Goal: Information Seeking & Learning: Compare options

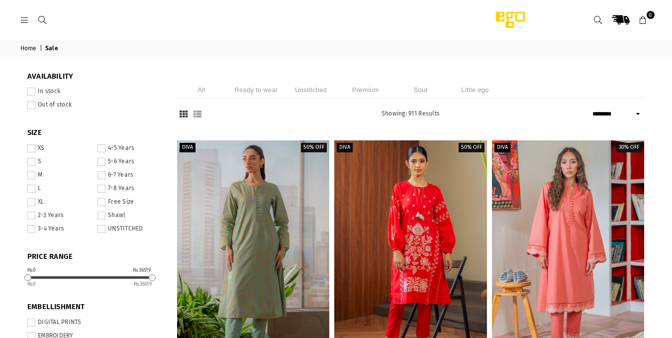
select select "******"
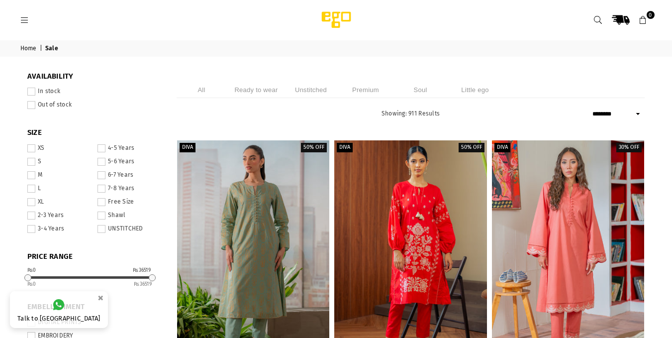
click at [268, 83] on li "Ready to wear" at bounding box center [256, 90] width 50 height 16
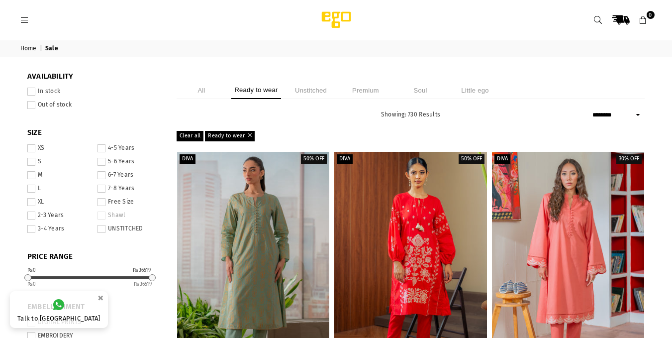
click at [30, 162] on span at bounding box center [31, 162] width 8 height 8
click at [32, 148] on span at bounding box center [31, 148] width 8 height 8
click at [31, 91] on span at bounding box center [31, 92] width 8 height 8
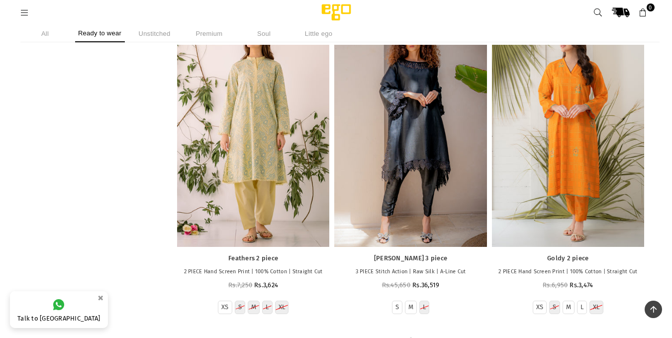
scroll to position [21762, 0]
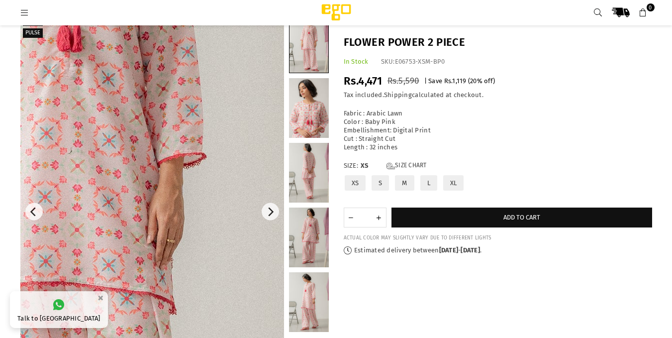
scroll to position [25, 0]
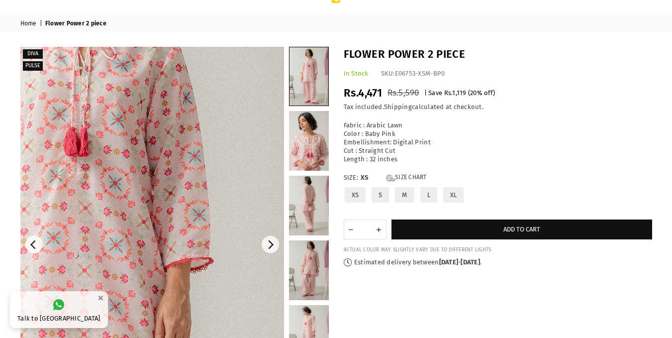
click at [203, 180] on img at bounding box center [76, 307] width 597 height 896
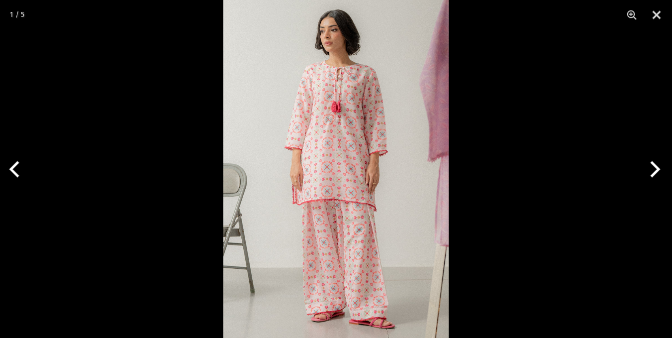
click at [386, 181] on img at bounding box center [335, 169] width 225 height 338
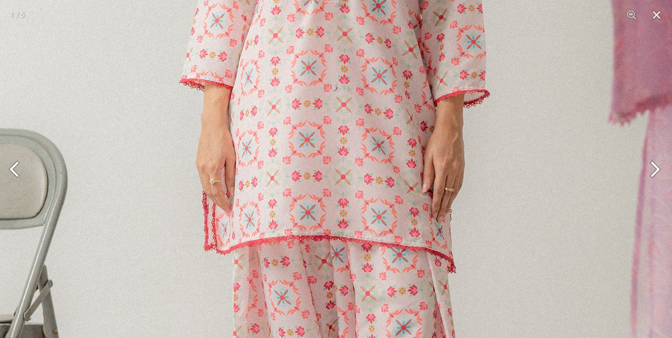
click at [656, 171] on button "Next" at bounding box center [653, 169] width 37 height 50
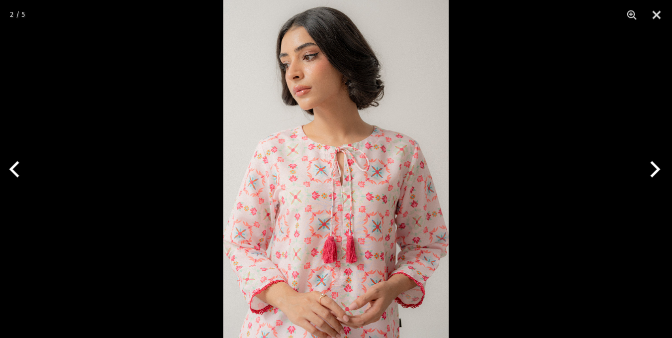
click at [337, 208] on img at bounding box center [335, 169] width 225 height 338
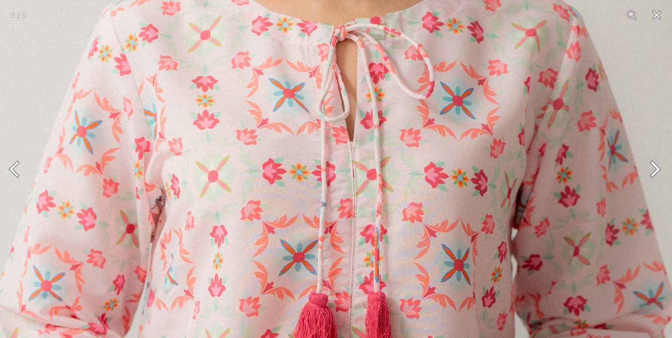
click at [335, 208] on img at bounding box center [335, 92] width 676 height 1014
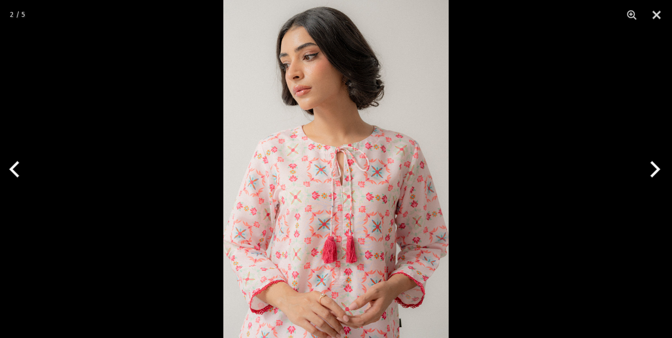
click at [657, 170] on button "Next" at bounding box center [653, 169] width 37 height 50
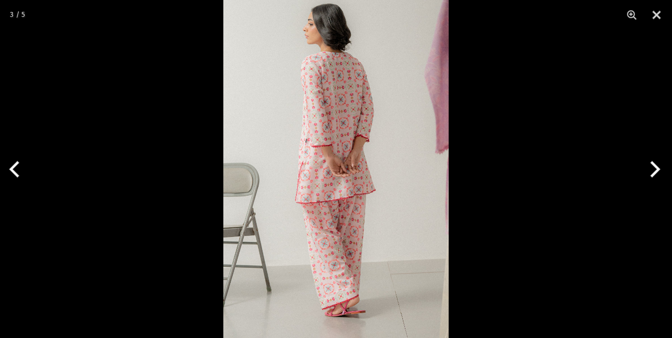
click at [657, 170] on button "Next" at bounding box center [653, 169] width 37 height 50
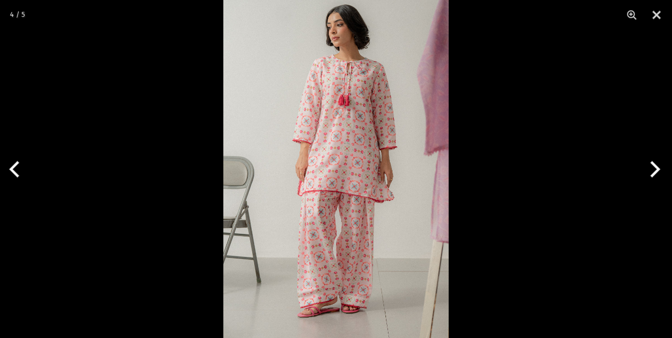
click at [657, 170] on button "Next" at bounding box center [653, 169] width 37 height 50
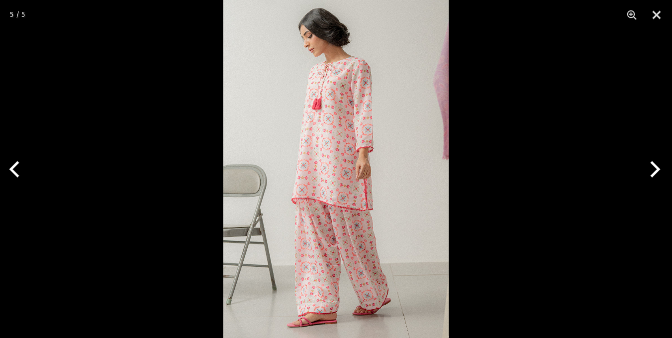
click at [657, 170] on button "Next" at bounding box center [653, 169] width 37 height 50
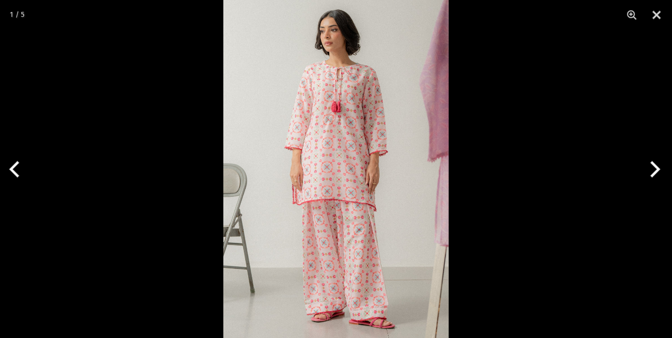
click at [657, 170] on button "Next" at bounding box center [653, 169] width 37 height 50
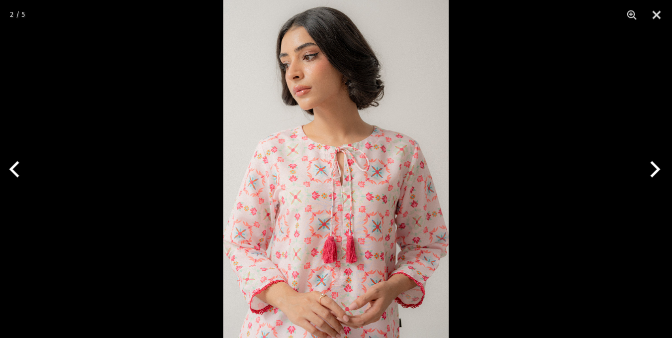
click at [643, 30] on div at bounding box center [336, 169] width 672 height 338
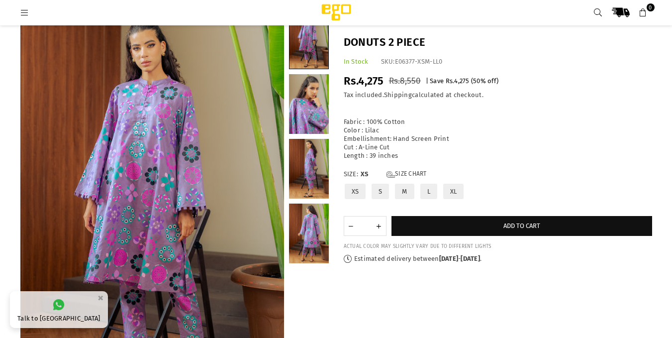
scroll to position [124, 0]
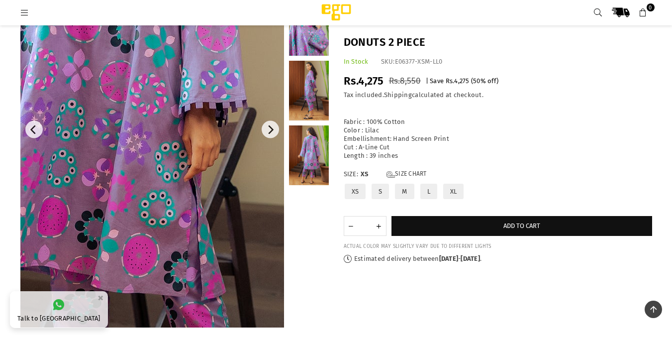
click at [173, 149] on img at bounding box center [124, 105] width 597 height 896
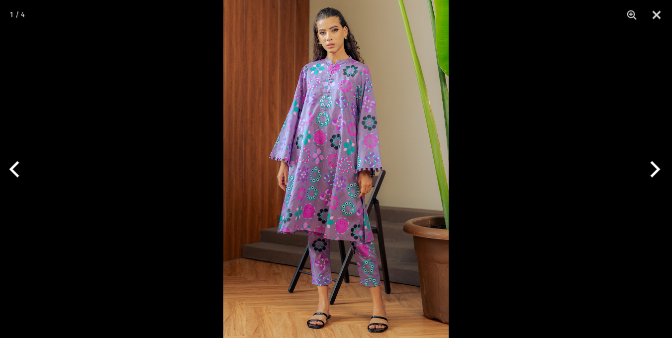
click at [389, 152] on img at bounding box center [335, 169] width 225 height 338
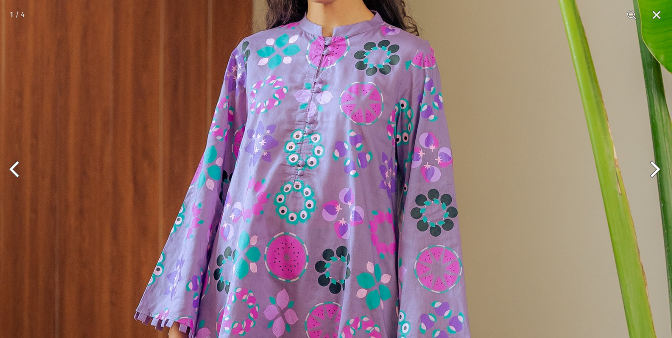
click at [664, 171] on button "Next" at bounding box center [653, 169] width 37 height 50
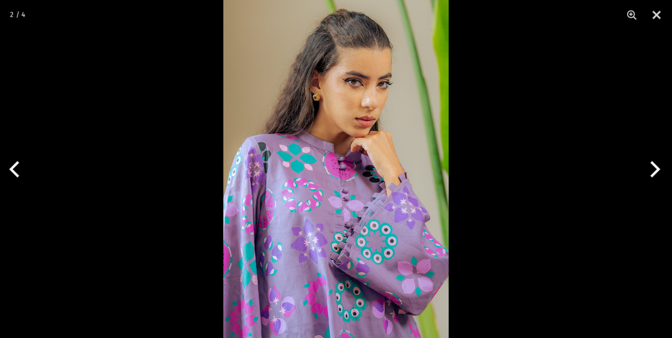
click at [657, 171] on button "Next" at bounding box center [653, 169] width 37 height 50
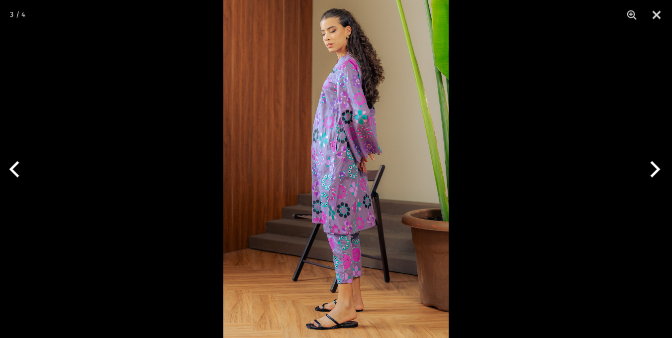
click at [657, 171] on button "Next" at bounding box center [653, 169] width 37 height 50
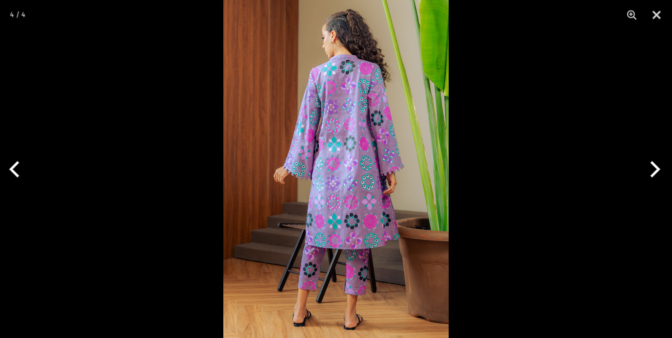
click at [657, 171] on button "Next" at bounding box center [653, 169] width 37 height 50
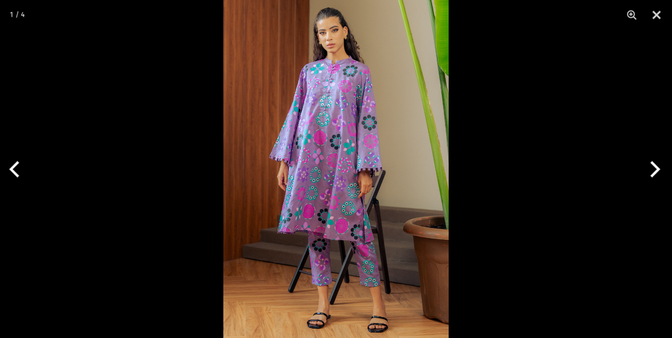
click at [657, 171] on button "Next" at bounding box center [653, 169] width 37 height 50
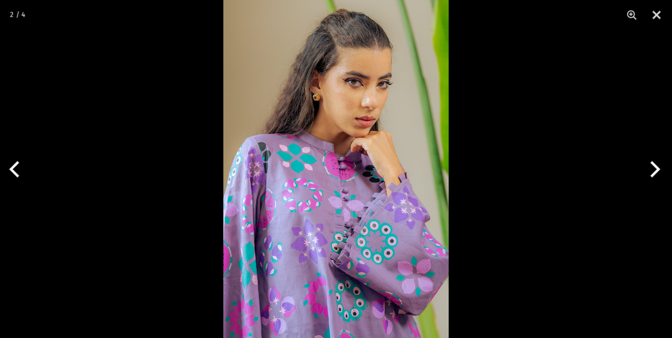
click at [656, 171] on button "Next" at bounding box center [653, 169] width 37 height 50
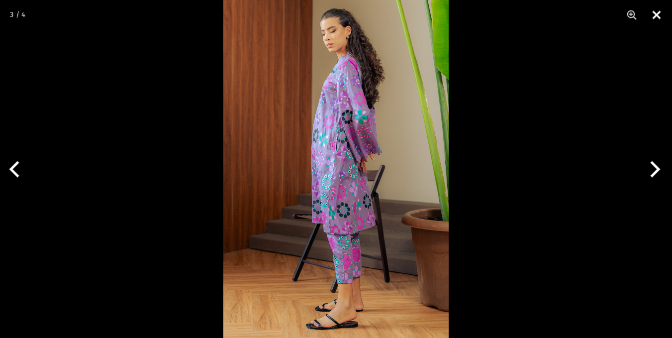
click at [655, 12] on button "Close" at bounding box center [657, 15] width 25 height 30
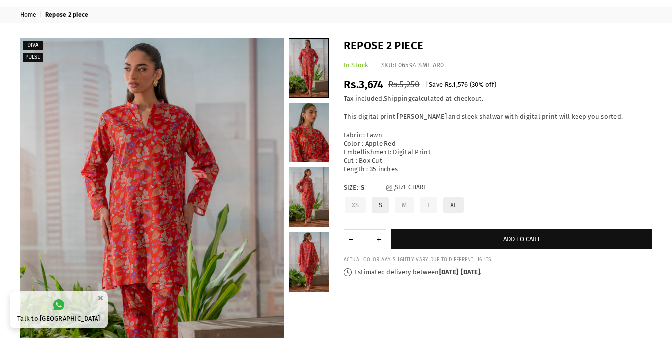
scroll to position [50, 0]
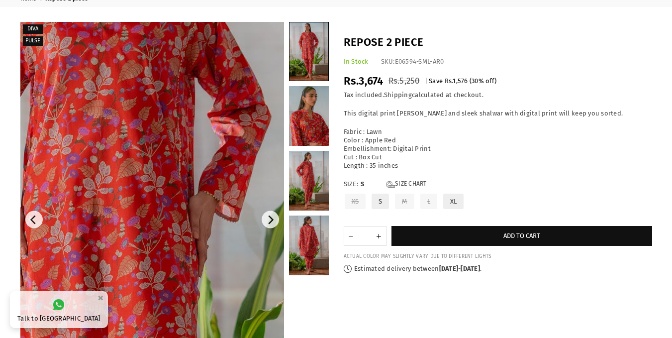
click at [178, 182] on img at bounding box center [119, 268] width 597 height 896
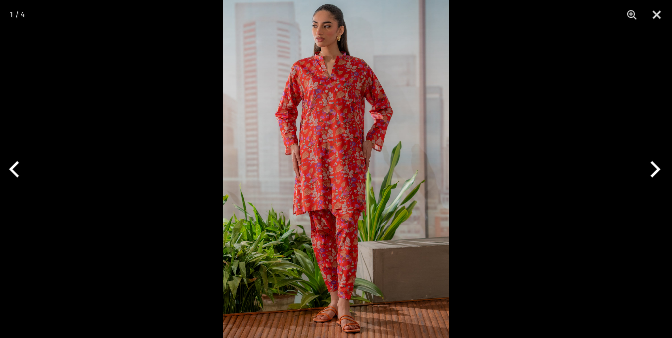
click at [323, 153] on img at bounding box center [335, 169] width 225 height 338
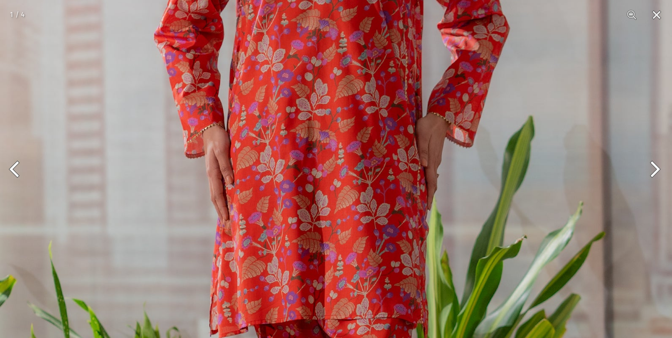
click at [656, 162] on button "Next" at bounding box center [653, 169] width 37 height 50
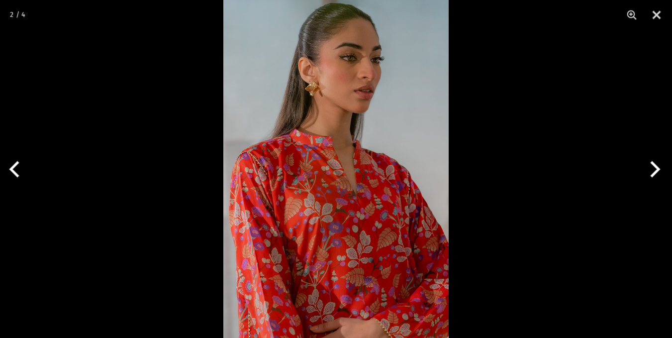
click at [654, 165] on button "Next" at bounding box center [653, 169] width 37 height 50
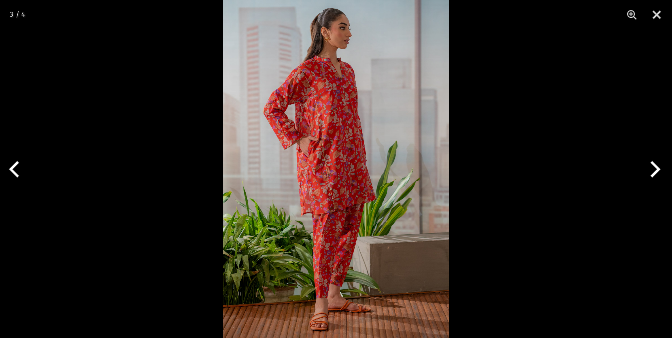
click at [654, 165] on button "Next" at bounding box center [653, 169] width 37 height 50
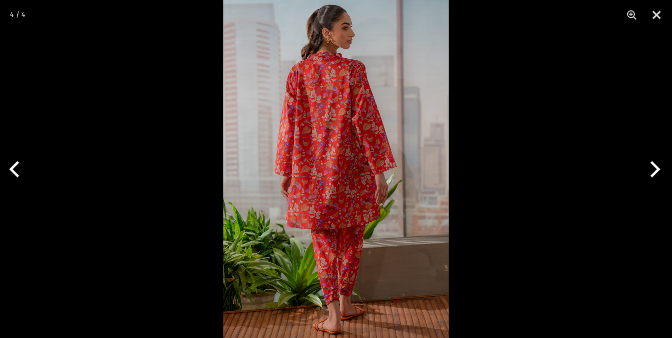
click at [654, 165] on button "Next" at bounding box center [653, 169] width 37 height 50
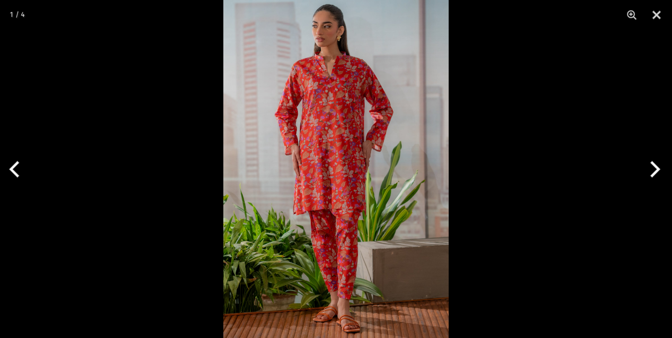
click at [653, 166] on button "Next" at bounding box center [653, 169] width 37 height 50
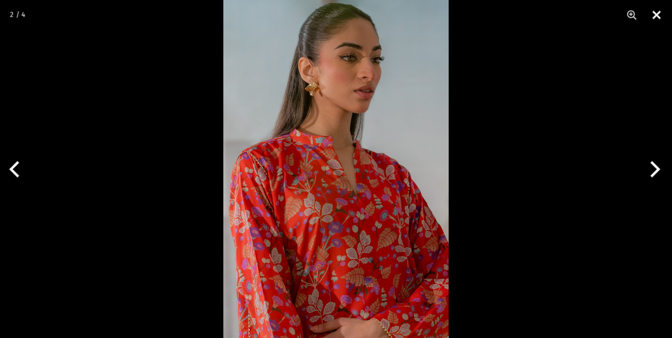
click at [655, 19] on button "Close" at bounding box center [657, 15] width 25 height 30
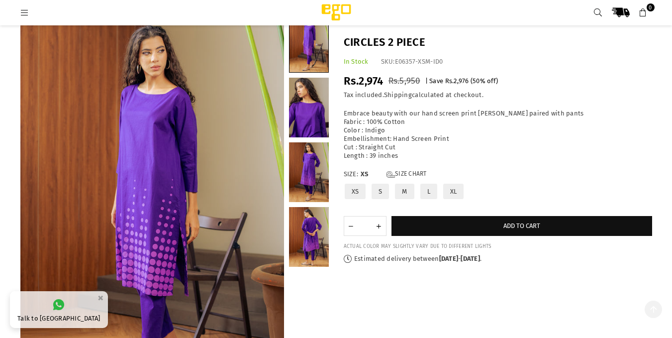
scroll to position [124, 0]
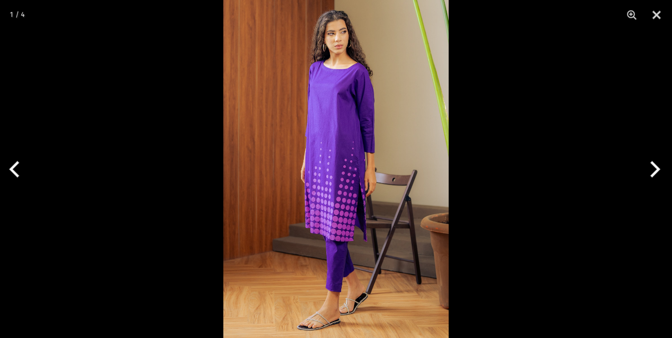
click at [302, 138] on img at bounding box center [335, 169] width 225 height 338
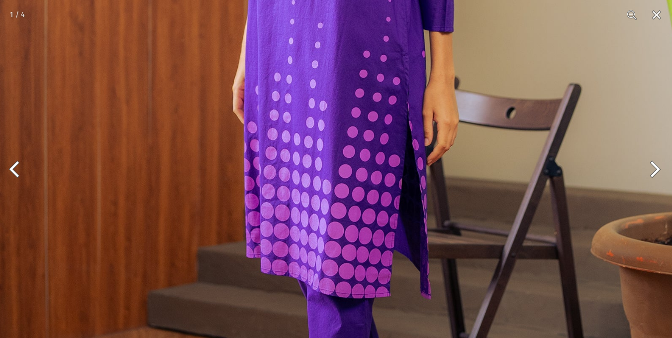
click at [655, 168] on button "Next" at bounding box center [653, 169] width 37 height 50
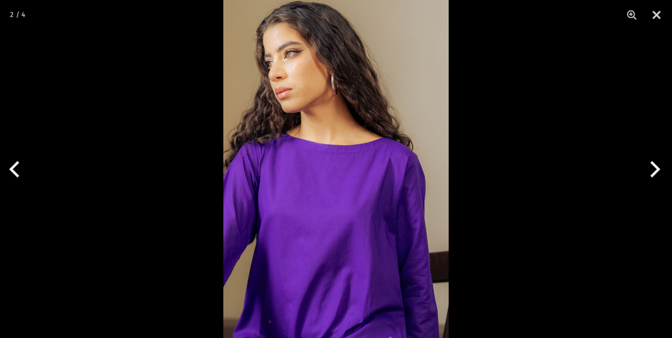
click at [346, 232] on img at bounding box center [335, 169] width 225 height 338
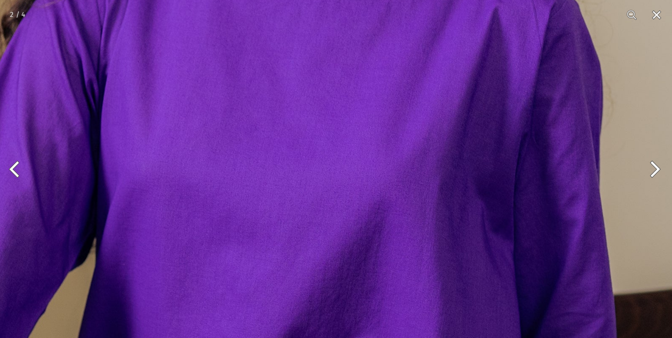
click at [346, 232] on img at bounding box center [335, 43] width 676 height 1014
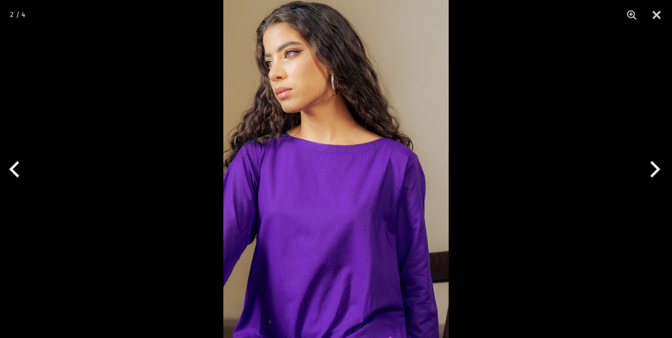
click at [656, 174] on button "Next" at bounding box center [653, 169] width 37 height 50
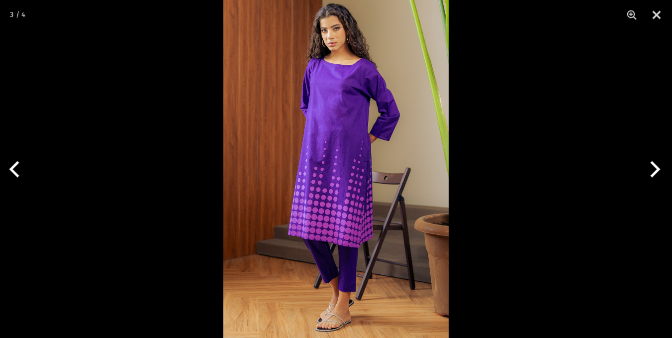
click at [656, 174] on button "Next" at bounding box center [653, 169] width 37 height 50
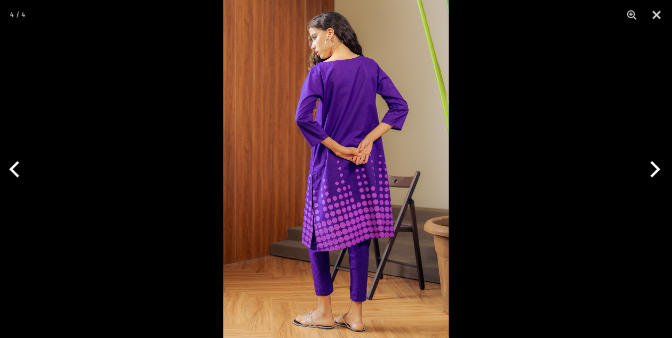
click at [656, 174] on button "Next" at bounding box center [653, 169] width 37 height 50
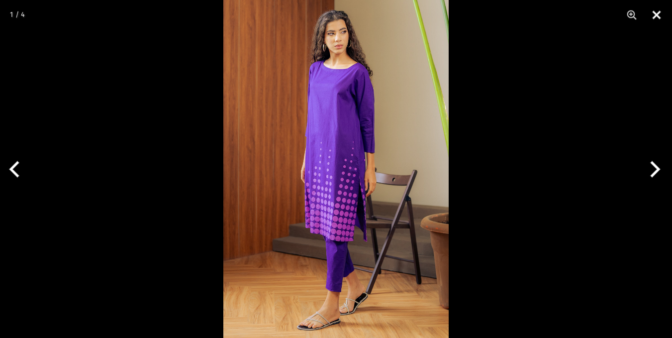
click at [659, 15] on button "Close" at bounding box center [657, 15] width 25 height 30
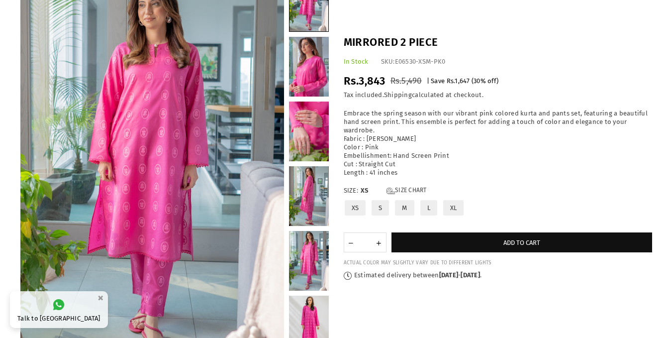
scroll to position [124, 0]
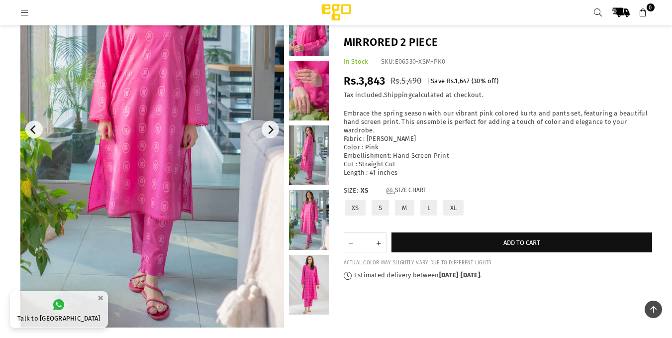
click at [174, 130] on img at bounding box center [152, 130] width 264 height 396
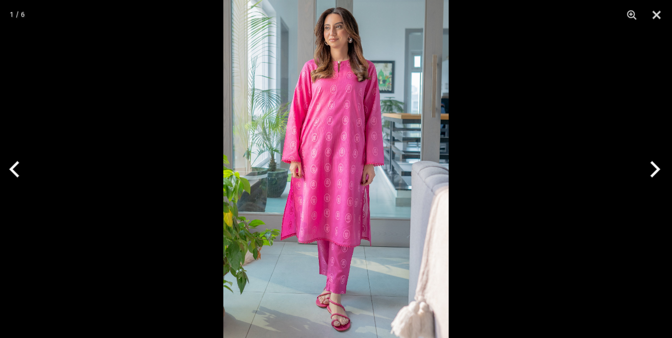
click at [355, 160] on img at bounding box center [335, 169] width 225 height 338
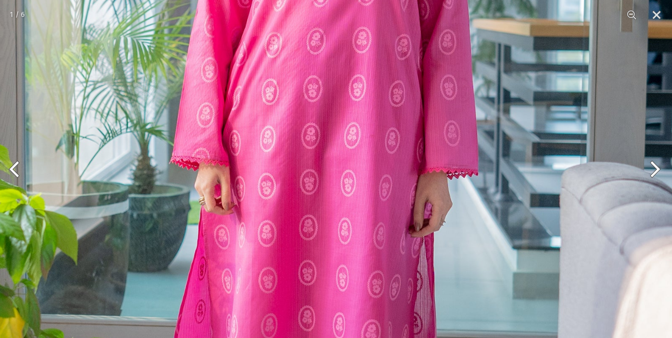
click at [650, 171] on button "Next" at bounding box center [653, 169] width 37 height 50
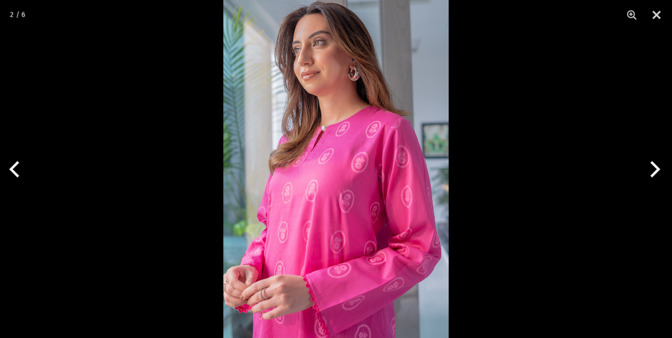
click at [411, 220] on img at bounding box center [335, 169] width 225 height 338
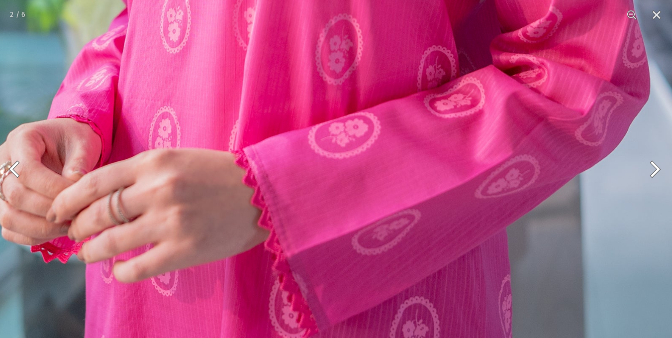
click at [657, 170] on button "Next" at bounding box center [653, 169] width 37 height 50
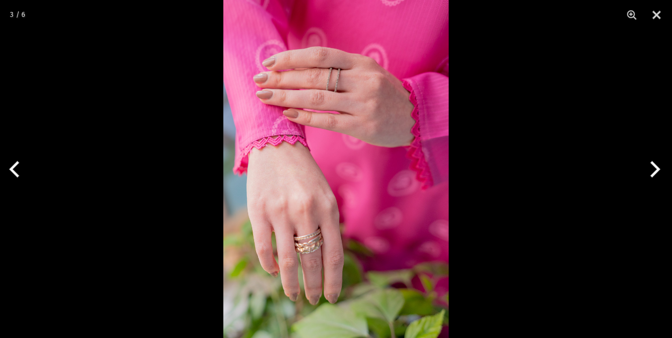
click at [657, 170] on button "Next" at bounding box center [653, 169] width 37 height 50
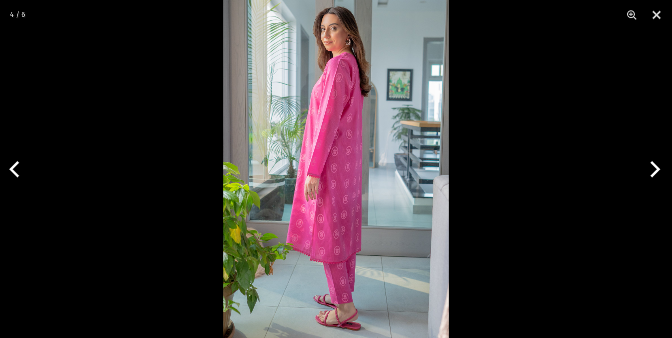
click at [346, 286] on img at bounding box center [335, 169] width 225 height 338
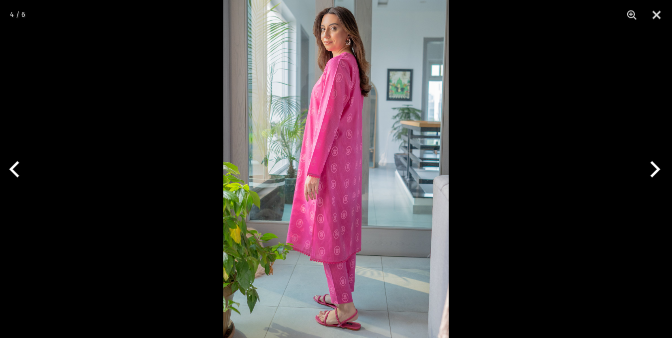
click at [657, 164] on button "Next" at bounding box center [653, 169] width 37 height 50
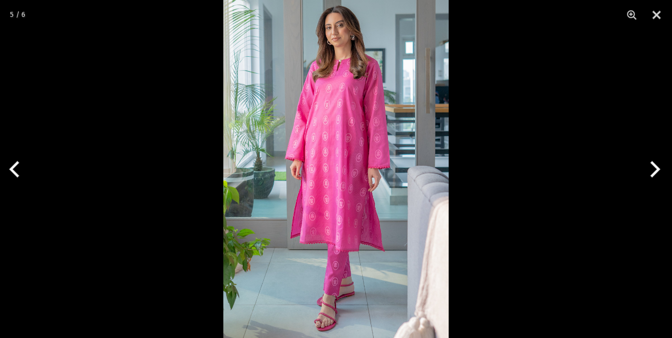
click at [655, 181] on button "Next" at bounding box center [653, 169] width 37 height 50
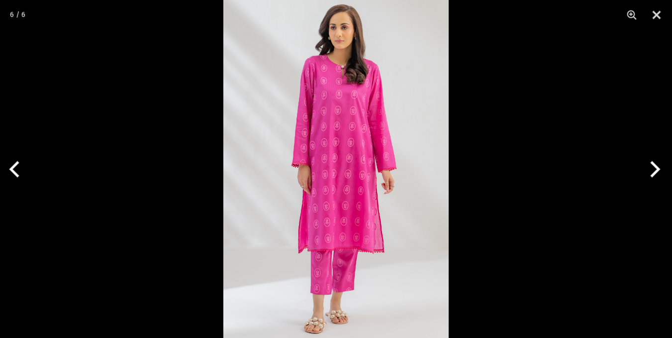
click at [655, 181] on button "Next" at bounding box center [653, 169] width 37 height 50
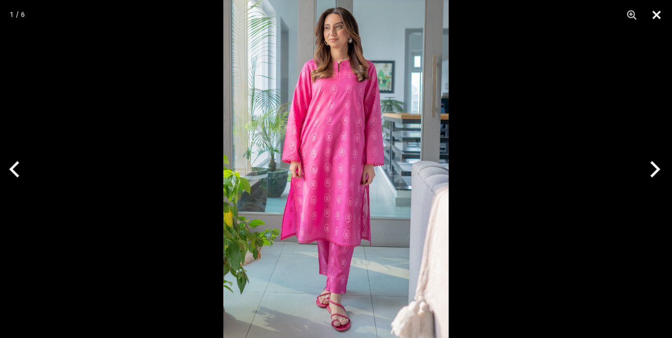
click at [654, 15] on button "Close" at bounding box center [657, 15] width 25 height 30
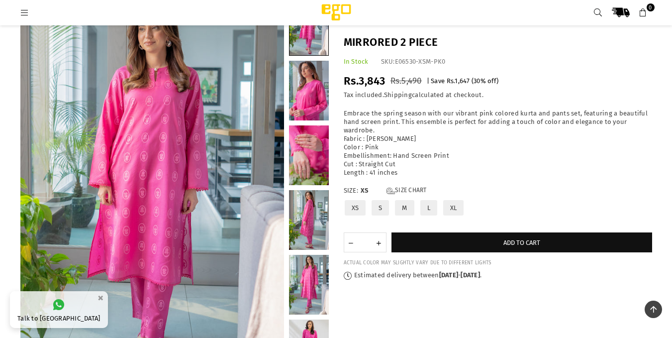
scroll to position [50, 0]
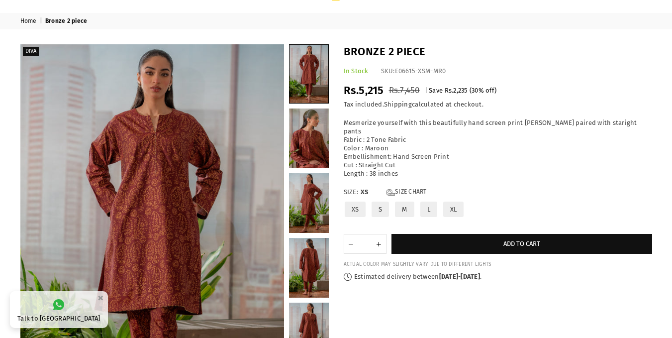
scroll to position [50, 0]
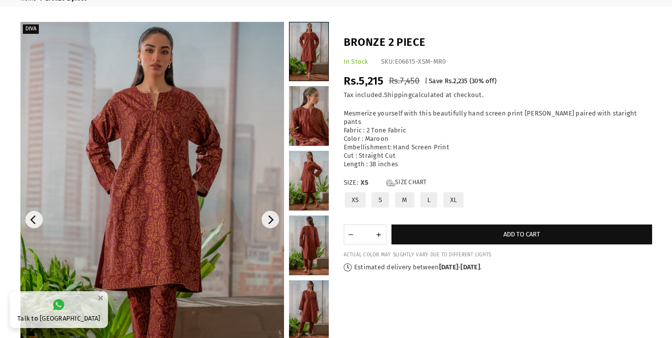
click at [192, 172] on img at bounding box center [152, 220] width 264 height 396
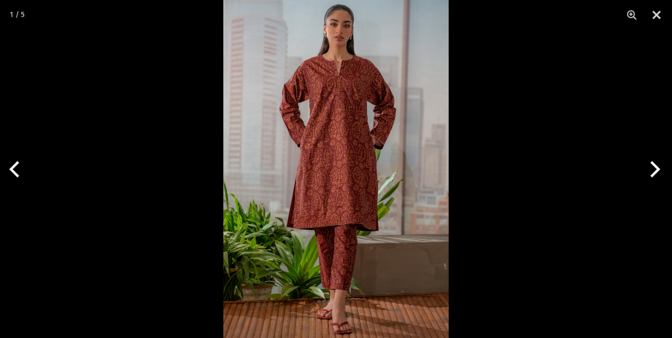
click at [334, 164] on img at bounding box center [335, 169] width 225 height 338
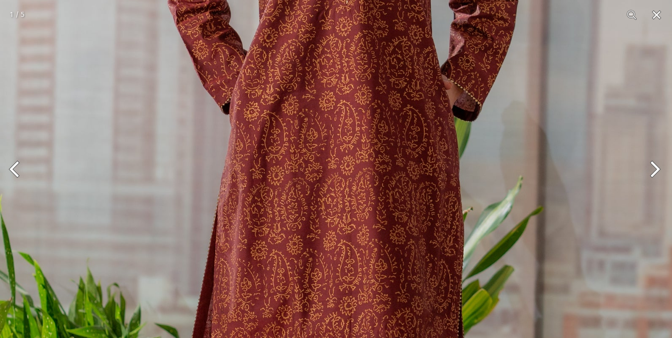
click at [656, 167] on button "Next" at bounding box center [653, 169] width 37 height 50
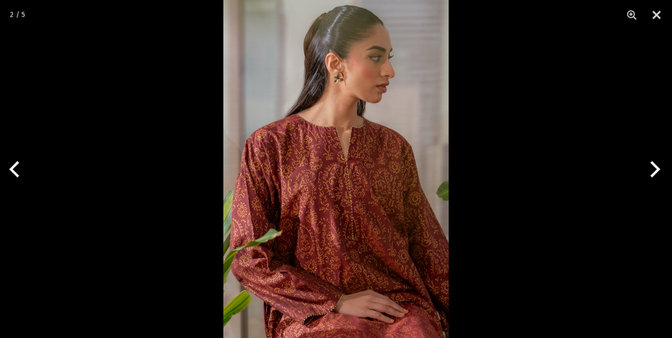
click at [656, 167] on button "Next" at bounding box center [653, 169] width 37 height 50
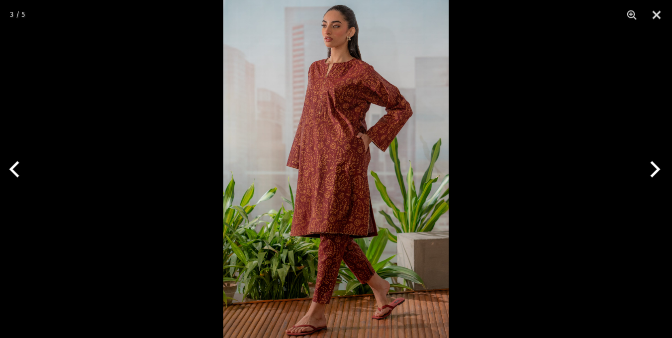
click at [656, 168] on button "Next" at bounding box center [653, 169] width 37 height 50
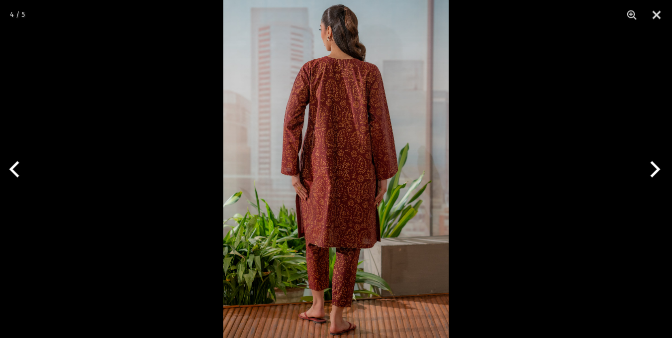
click at [400, 156] on img at bounding box center [335, 169] width 225 height 338
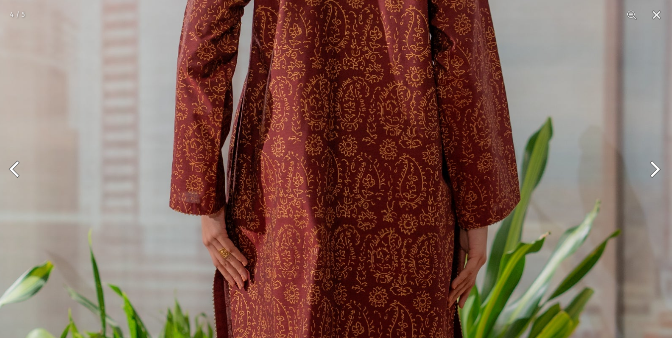
click at [652, 168] on button "Next" at bounding box center [653, 169] width 37 height 50
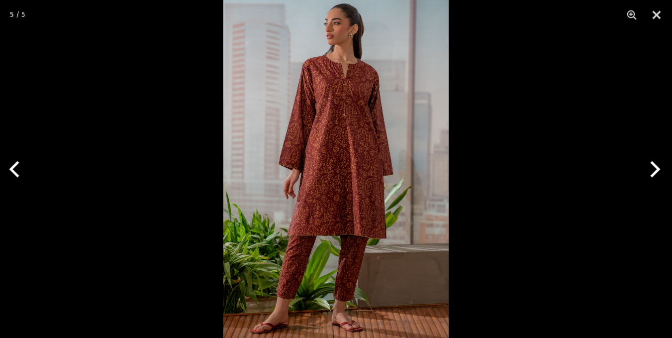
click at [652, 168] on button "Next" at bounding box center [653, 169] width 37 height 50
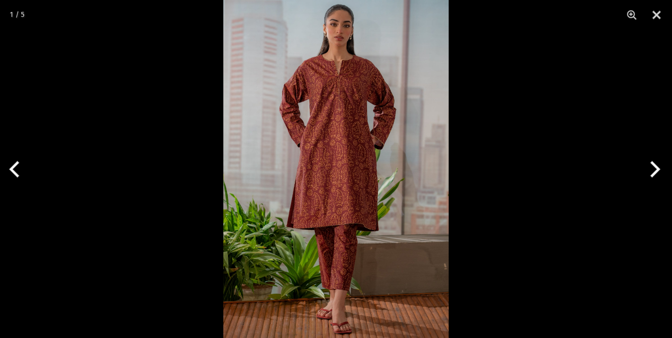
click at [652, 168] on button "Next" at bounding box center [653, 169] width 37 height 50
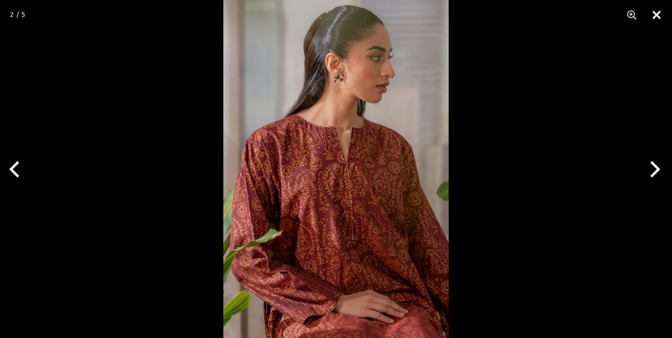
click at [656, 17] on button "Close" at bounding box center [657, 15] width 25 height 30
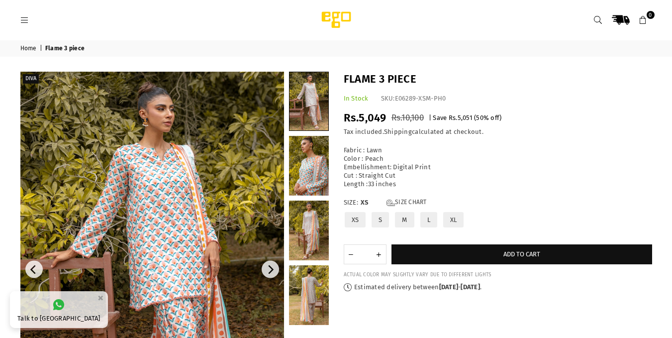
click at [198, 192] on img at bounding box center [152, 270] width 264 height 396
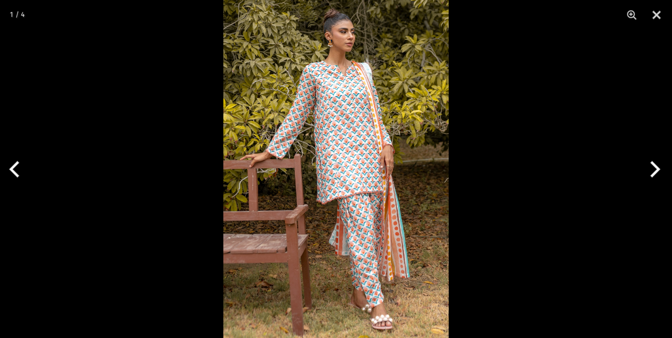
click at [347, 166] on img at bounding box center [335, 169] width 225 height 338
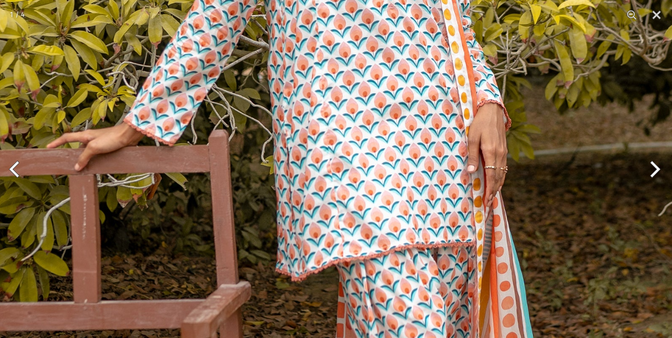
click at [653, 171] on button "Next" at bounding box center [653, 169] width 37 height 50
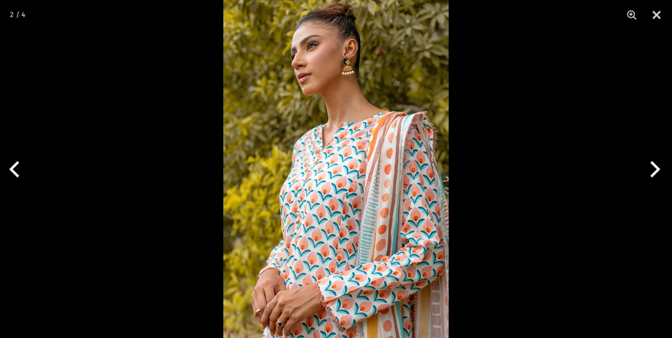
click at [377, 201] on img at bounding box center [335, 169] width 225 height 338
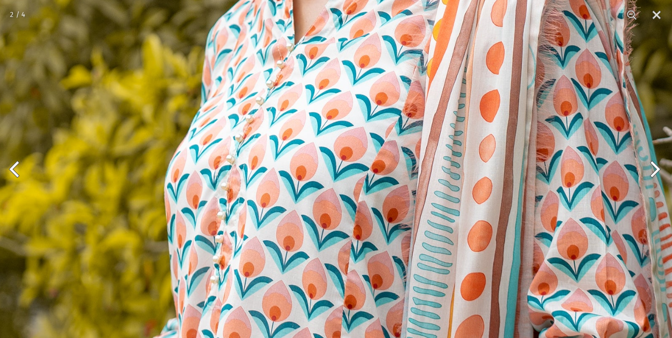
click at [659, 172] on button "Next" at bounding box center [653, 169] width 37 height 50
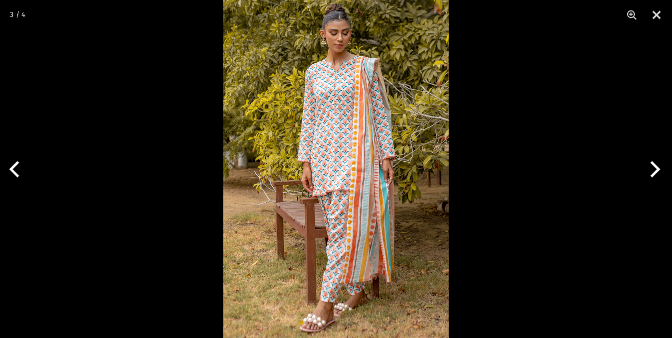
click at [659, 172] on button "Next" at bounding box center [653, 169] width 37 height 50
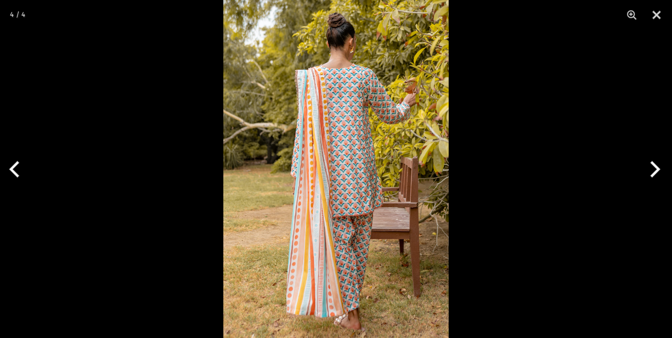
click at [346, 226] on img at bounding box center [335, 169] width 225 height 338
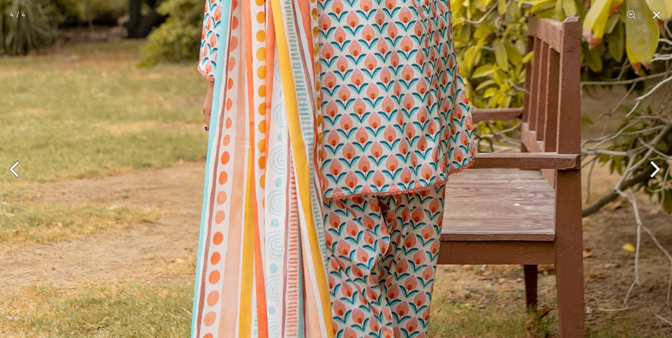
click at [649, 172] on button "Next" at bounding box center [653, 169] width 37 height 50
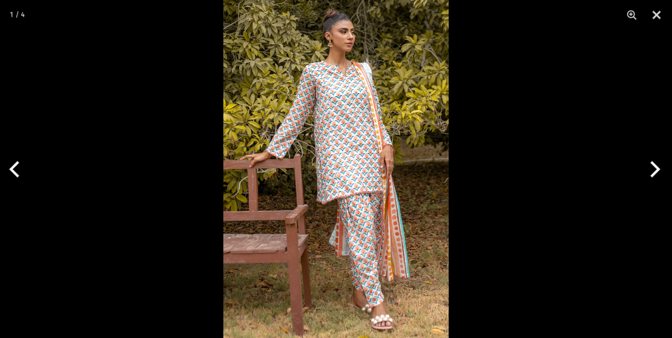
click at [649, 172] on button "Next" at bounding box center [653, 169] width 37 height 50
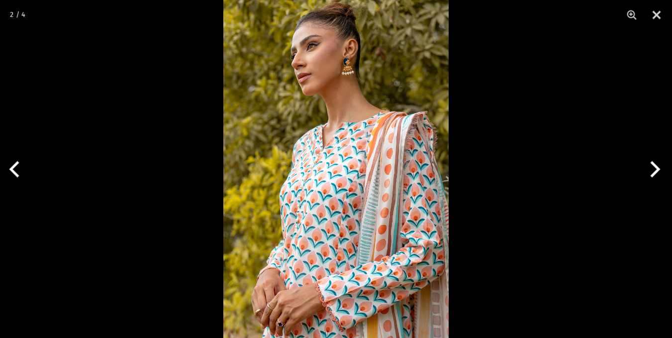
click at [649, 172] on button "Next" at bounding box center [653, 169] width 37 height 50
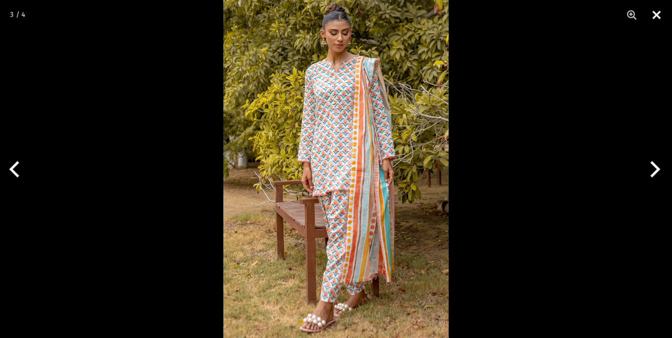
click at [657, 18] on button "Close" at bounding box center [657, 15] width 25 height 30
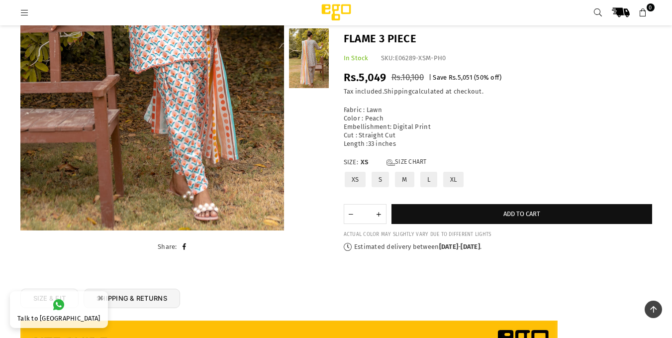
scroll to position [324, 0]
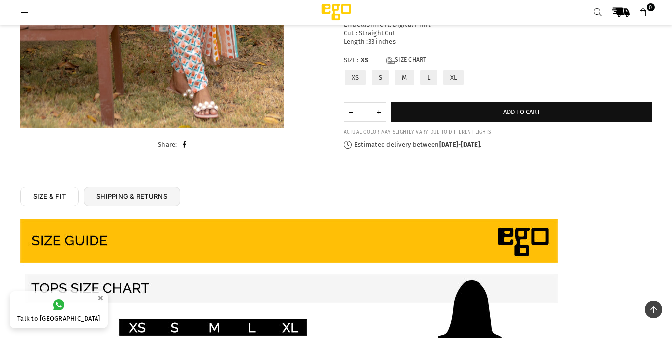
click at [59, 197] on link "SIZE & FIT" at bounding box center [49, 196] width 59 height 19
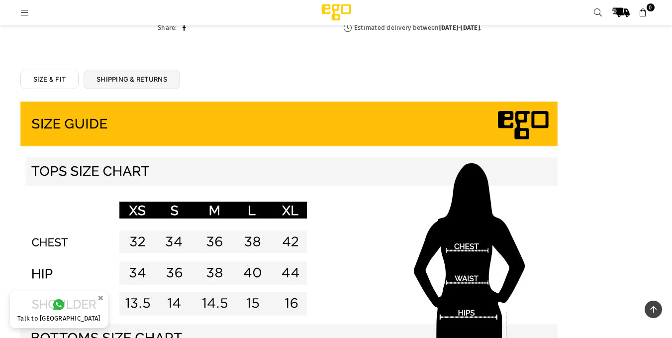
scroll to position [423, 0]
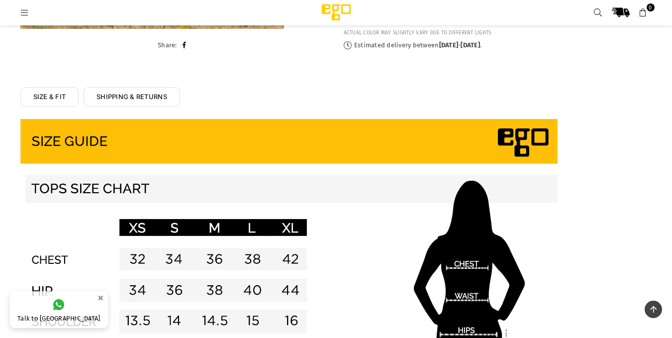
click at [119, 93] on link "SHIPPING & RETURNS" at bounding box center [132, 96] width 97 height 19
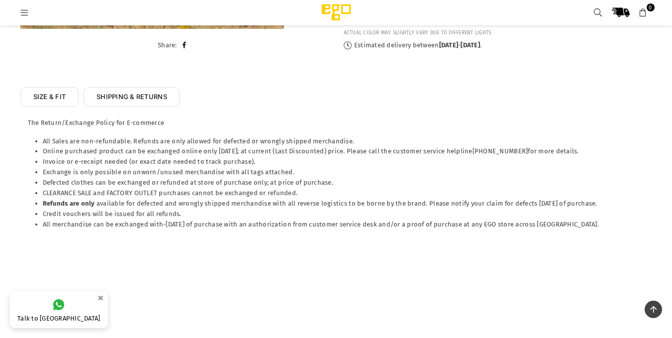
click at [54, 103] on link "SIZE & FIT" at bounding box center [49, 96] width 59 height 19
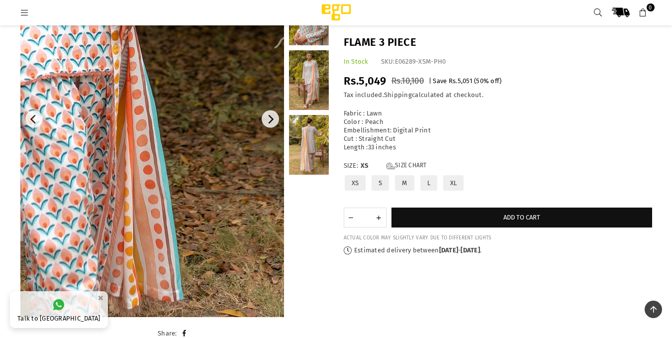
scroll to position [124, 0]
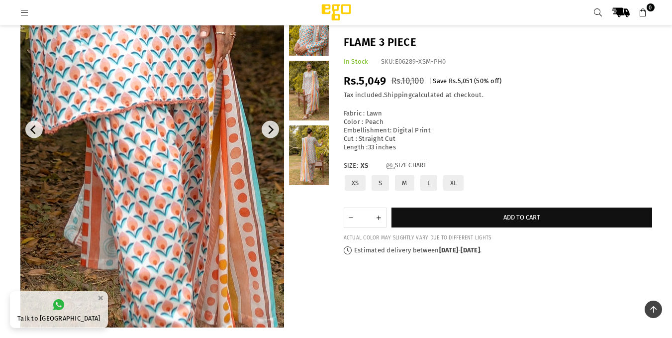
click at [207, 200] on img at bounding box center [82, 40] width 597 height 896
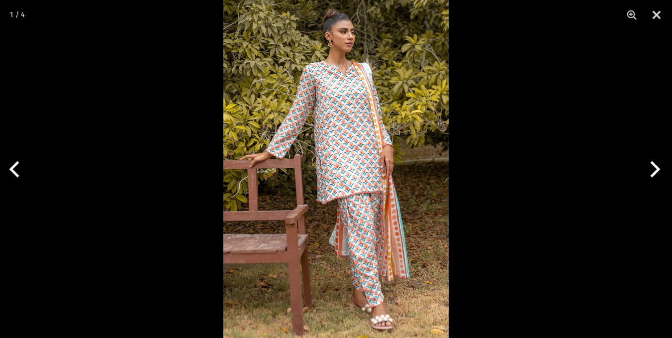
click at [354, 176] on img at bounding box center [335, 169] width 225 height 338
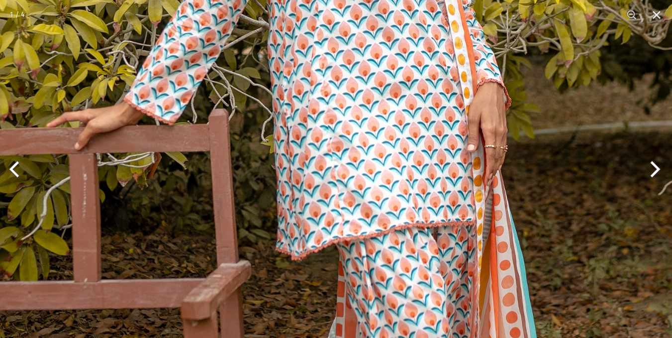
click at [653, 170] on button "Next" at bounding box center [653, 169] width 37 height 50
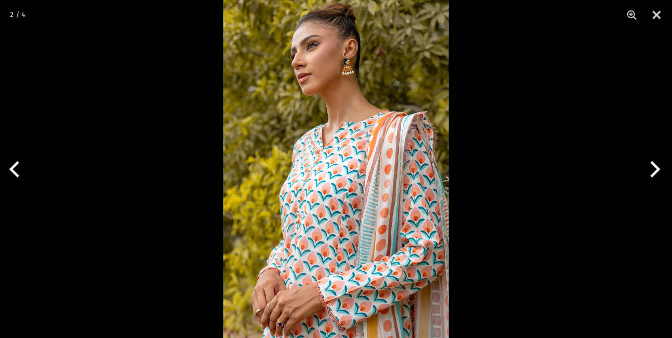
click at [381, 174] on img at bounding box center [335, 169] width 225 height 338
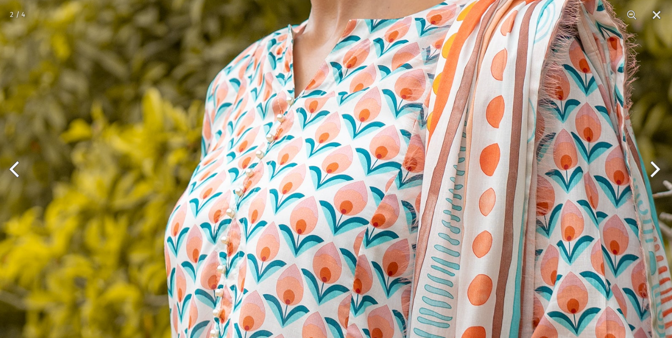
click at [438, 143] on img at bounding box center [335, 159] width 676 height 1014
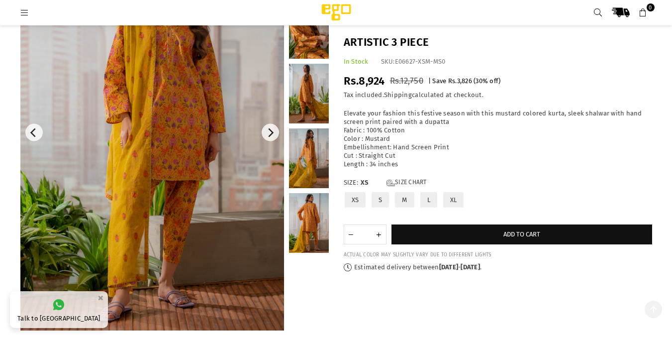
scroll to position [124, 0]
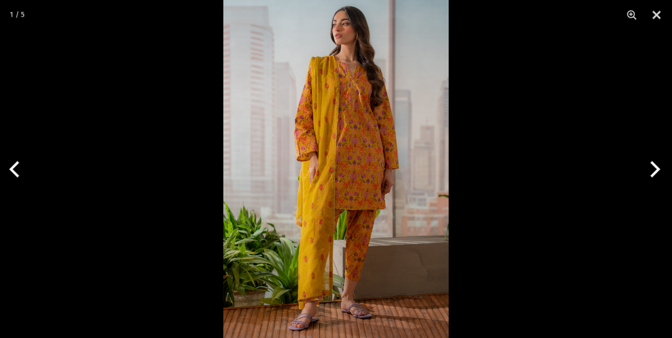
click at [372, 111] on img at bounding box center [335, 169] width 225 height 338
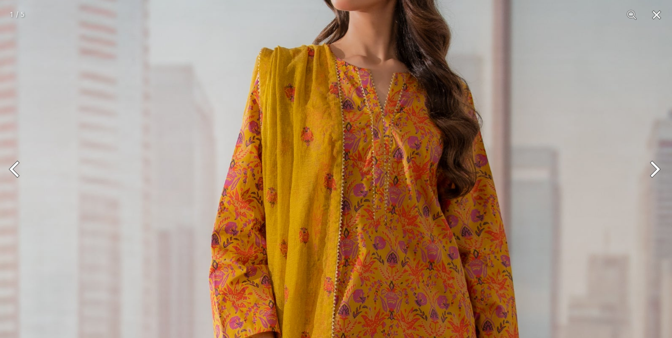
click at [650, 166] on button "Next" at bounding box center [653, 169] width 37 height 50
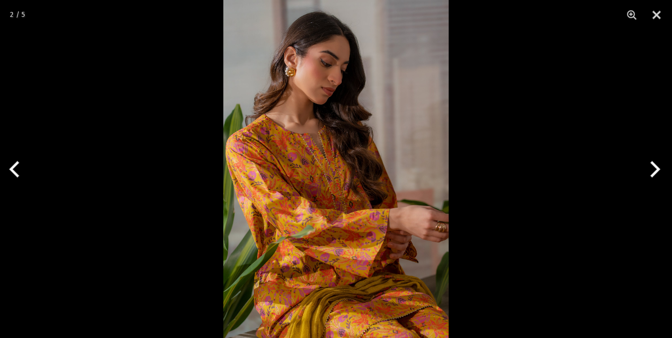
click at [651, 166] on button "Next" at bounding box center [653, 169] width 37 height 50
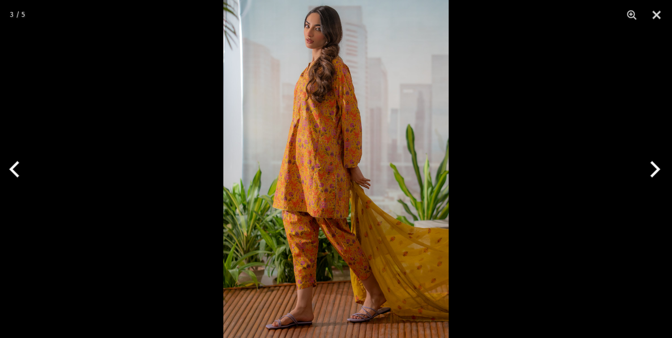
click at [334, 156] on img at bounding box center [335, 169] width 225 height 338
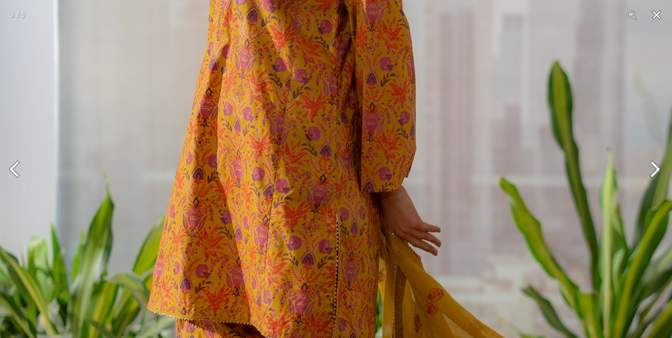
click at [651, 172] on button "Next" at bounding box center [653, 169] width 37 height 50
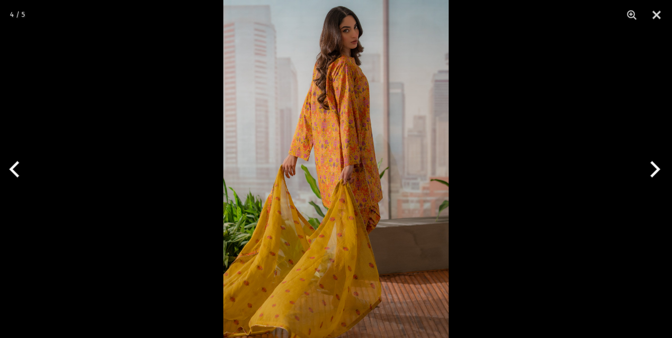
click at [653, 173] on button "Next" at bounding box center [653, 169] width 37 height 50
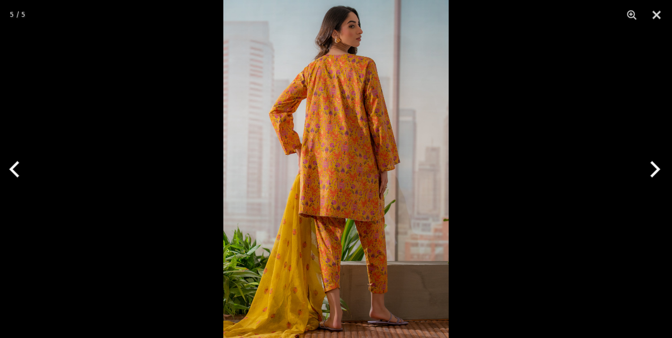
click at [653, 173] on button "Next" at bounding box center [653, 169] width 37 height 50
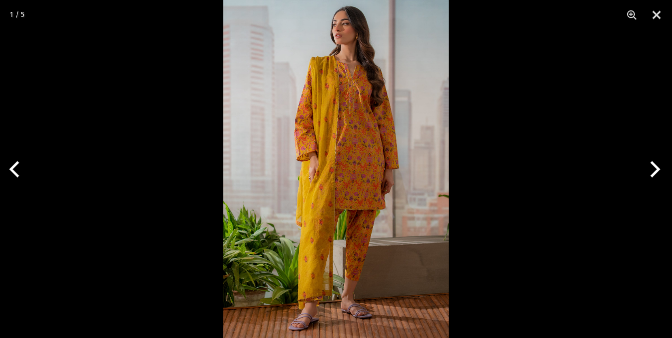
click at [653, 173] on button "Next" at bounding box center [653, 169] width 37 height 50
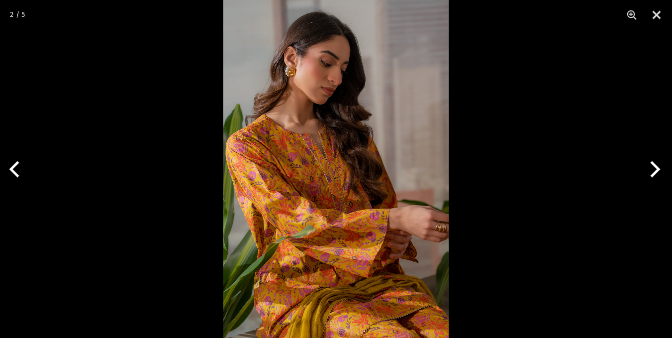
click at [306, 184] on img at bounding box center [335, 169] width 225 height 338
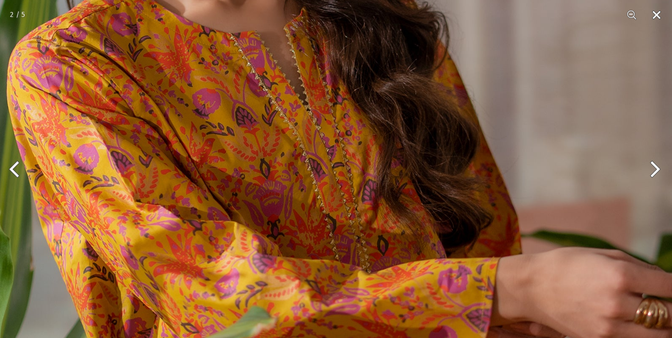
click at [658, 15] on button "Close" at bounding box center [657, 15] width 25 height 30
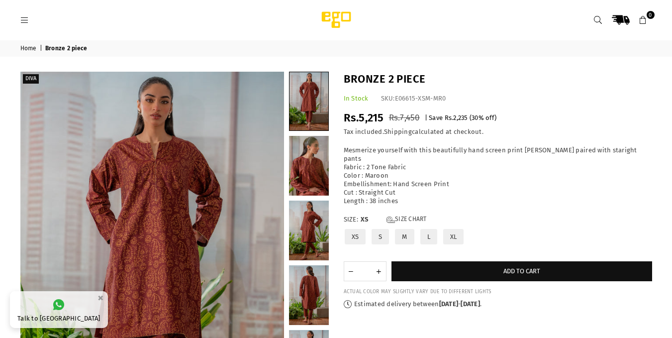
scroll to position [50, 0]
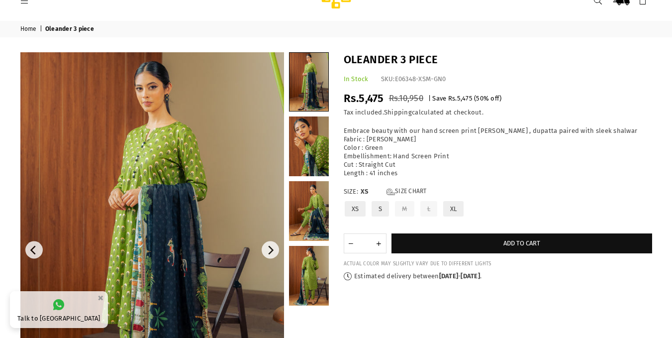
scroll to position [50, 0]
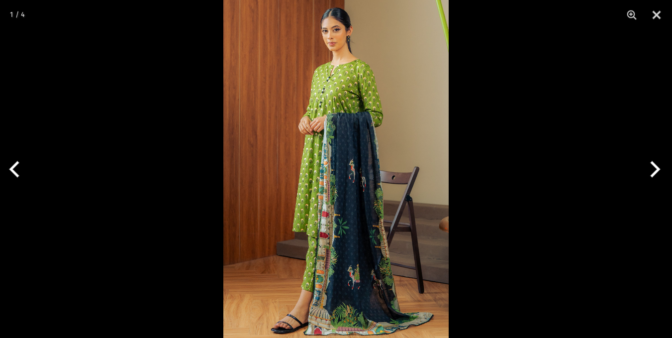
click at [336, 133] on img at bounding box center [335, 169] width 225 height 338
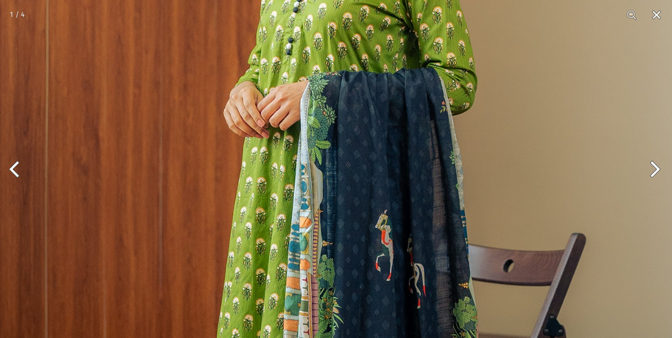
click at [651, 167] on button "Next" at bounding box center [653, 169] width 37 height 50
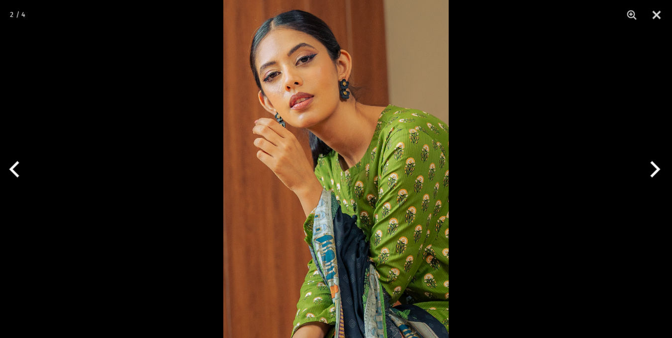
click at [651, 167] on button "Next" at bounding box center [653, 169] width 37 height 50
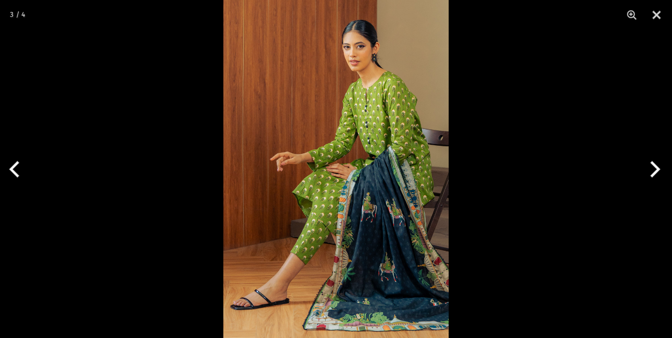
click at [651, 167] on button "Next" at bounding box center [653, 169] width 37 height 50
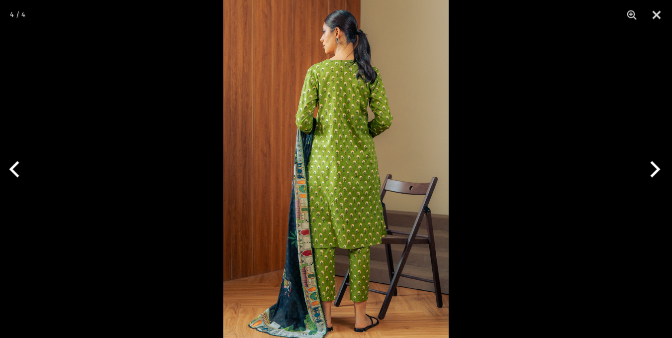
click at [651, 167] on button "Next" at bounding box center [653, 169] width 37 height 50
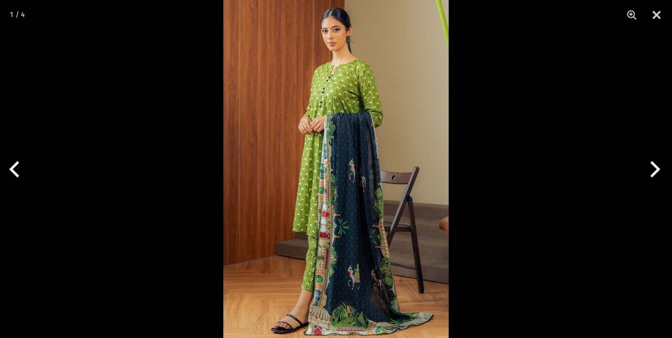
click at [651, 167] on button "Next" at bounding box center [653, 169] width 37 height 50
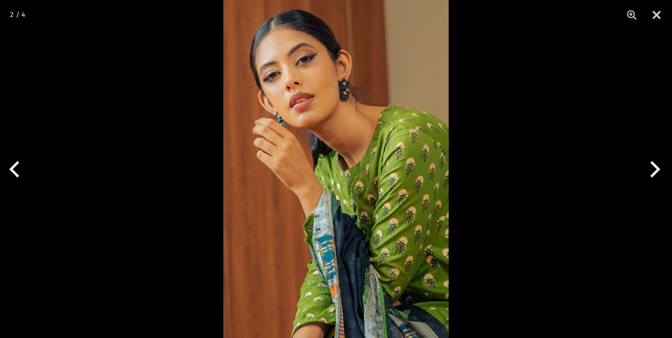
click at [434, 173] on img at bounding box center [335, 169] width 225 height 338
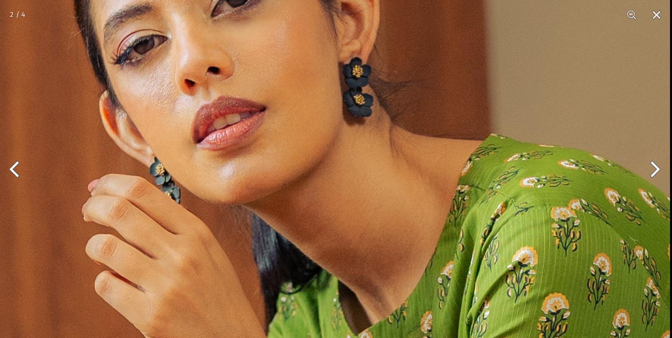
click at [433, 308] on img at bounding box center [333, 327] width 676 height 1014
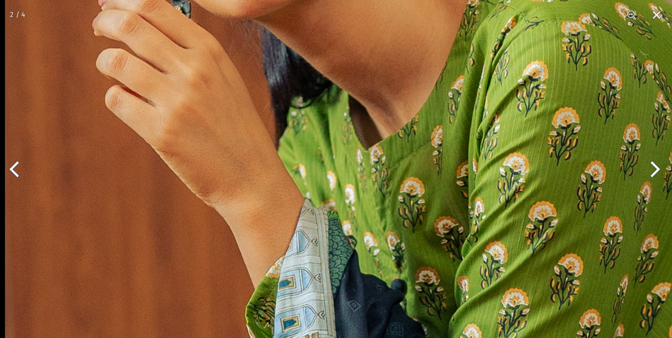
click at [437, 161] on img at bounding box center [343, 142] width 676 height 1014
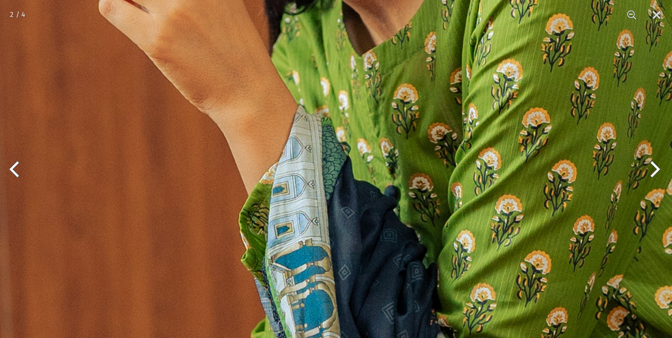
click at [430, 125] on img at bounding box center [337, 48] width 676 height 1014
click at [440, 148] on img at bounding box center [337, 48] width 676 height 1014
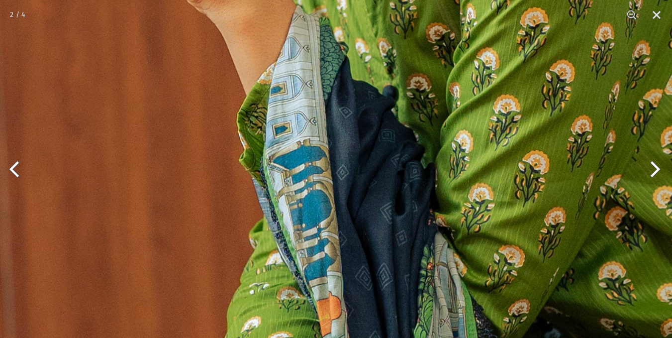
click at [660, 166] on button "Next" at bounding box center [653, 169] width 37 height 50
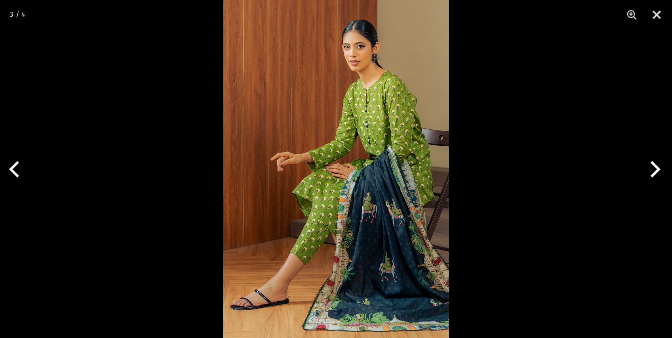
click at [387, 208] on img at bounding box center [335, 169] width 225 height 338
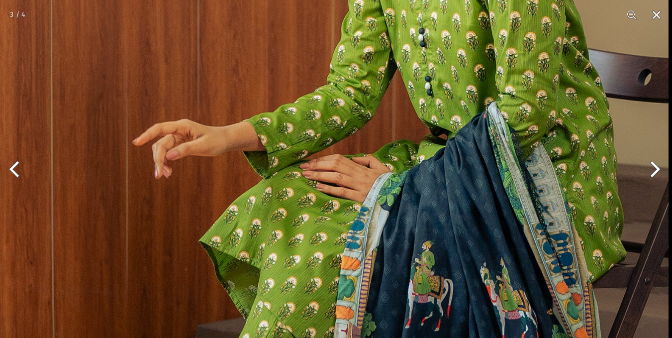
click at [382, 253] on img at bounding box center [331, 171] width 676 height 1014
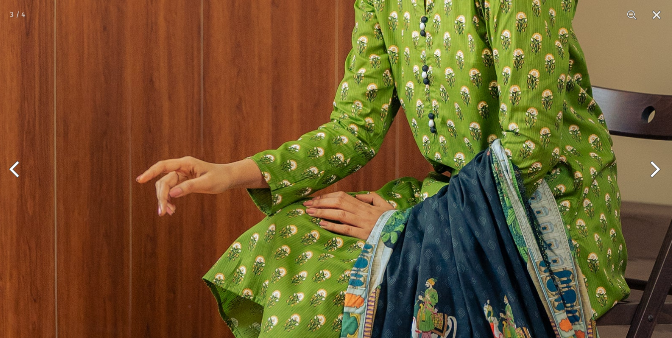
click at [652, 167] on button "Next" at bounding box center [653, 169] width 37 height 50
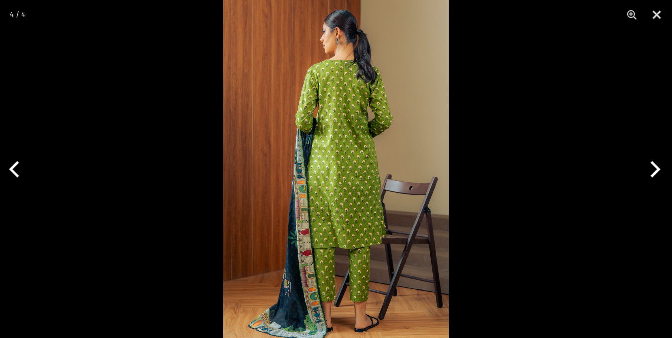
click at [288, 214] on img at bounding box center [335, 169] width 225 height 338
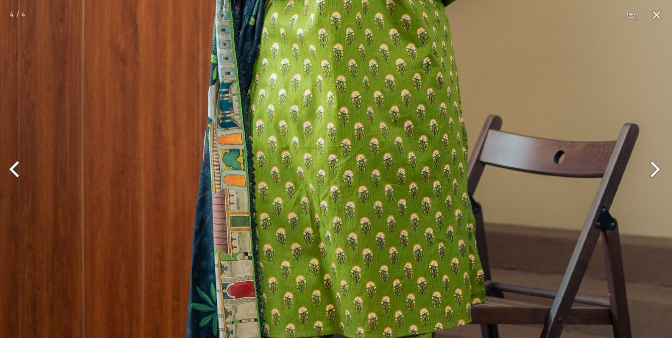
click at [388, 246] on img at bounding box center [335, 100] width 676 height 1014
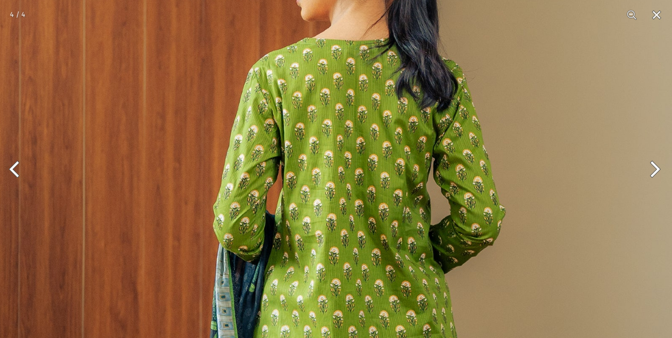
click at [666, 177] on button "Next" at bounding box center [653, 169] width 37 height 50
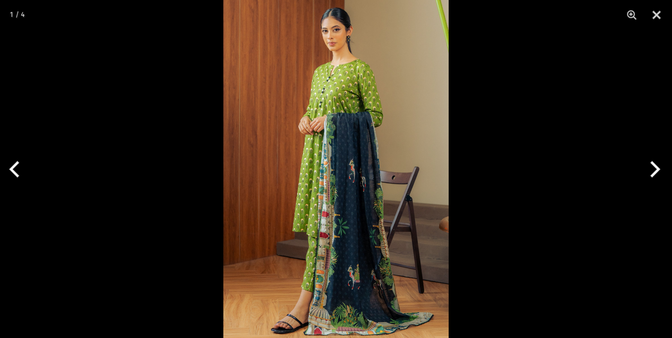
click at [367, 283] on img at bounding box center [335, 169] width 225 height 338
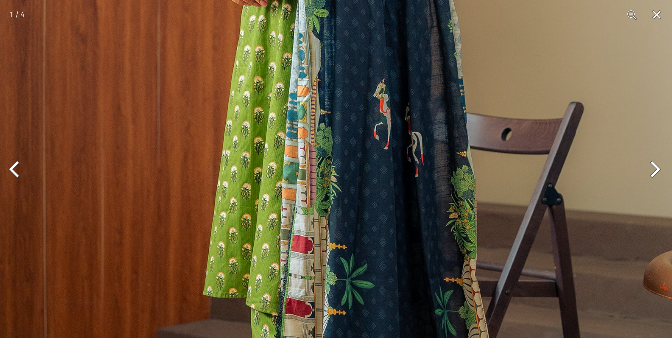
click at [403, 248] on img at bounding box center [335, 109] width 676 height 1014
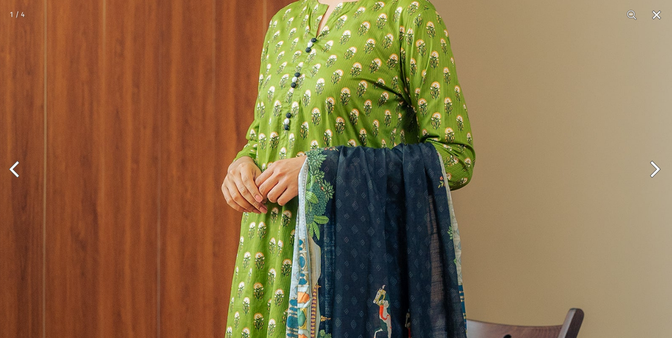
click at [407, 245] on img at bounding box center [335, 315] width 676 height 1014
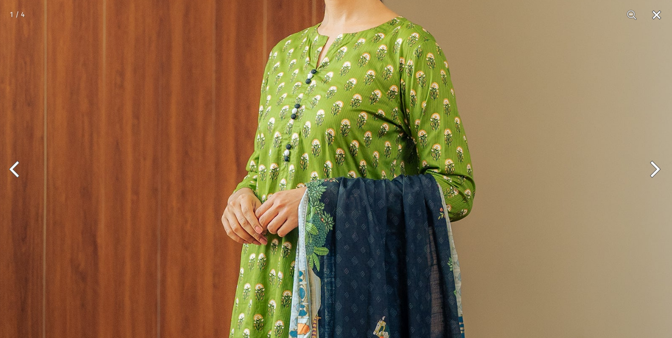
click at [659, 22] on button "Close" at bounding box center [657, 15] width 25 height 30
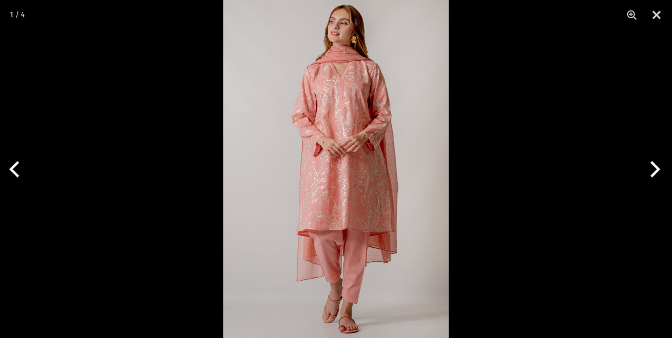
click at [347, 154] on img at bounding box center [335, 169] width 225 height 338
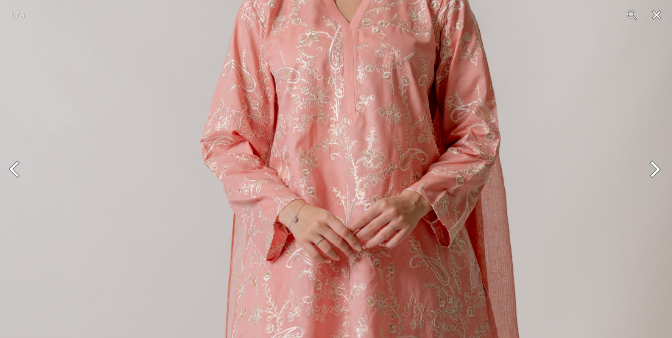
click at [648, 178] on button "Next" at bounding box center [653, 169] width 37 height 50
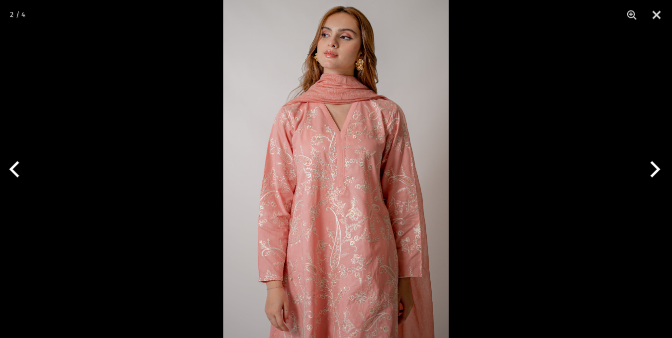
click at [648, 178] on button "Next" at bounding box center [653, 169] width 37 height 50
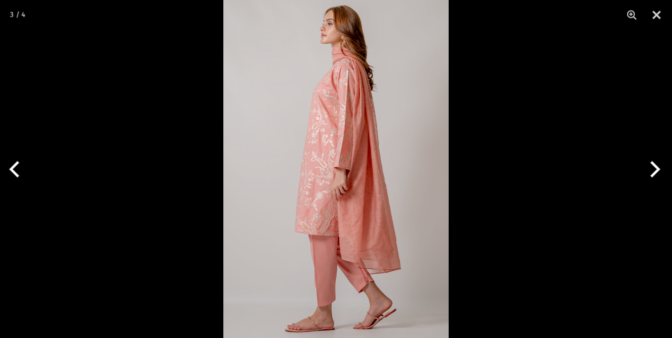
click at [657, 175] on button "Next" at bounding box center [653, 169] width 37 height 50
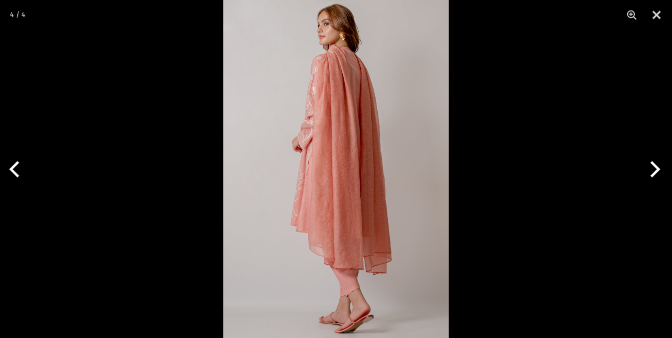
click at [656, 175] on button "Next" at bounding box center [653, 169] width 37 height 50
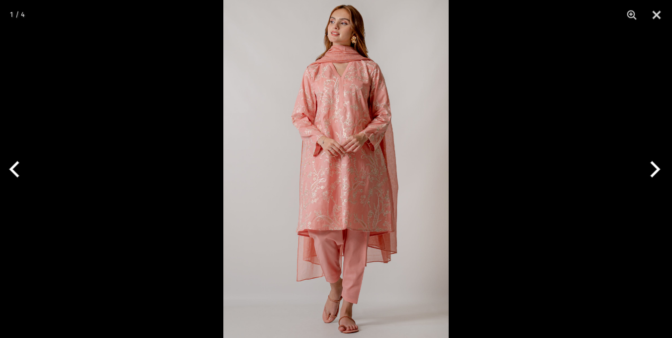
click at [656, 175] on button "Next" at bounding box center [653, 169] width 37 height 50
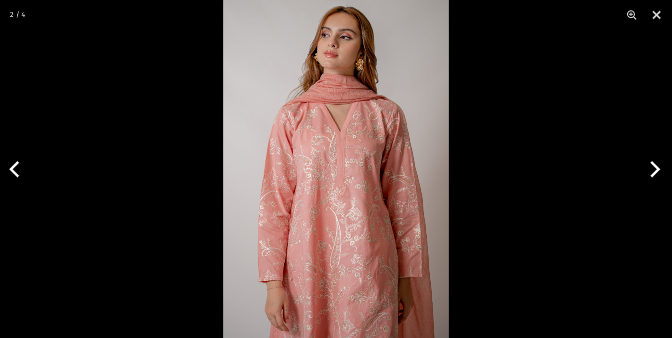
click at [327, 175] on img at bounding box center [335, 169] width 225 height 338
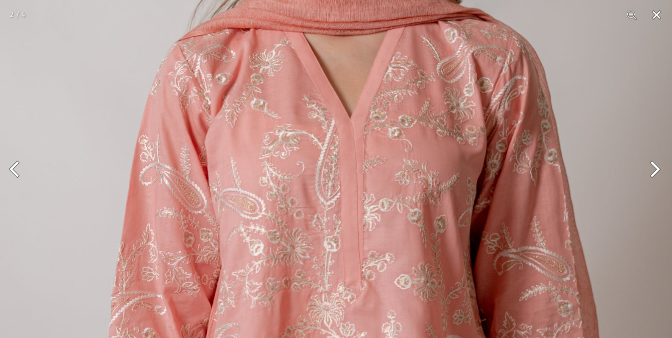
click at [655, 20] on button "Close" at bounding box center [657, 15] width 25 height 30
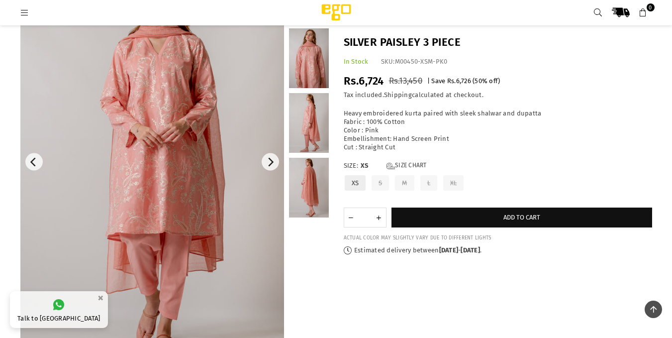
scroll to position [75, 0]
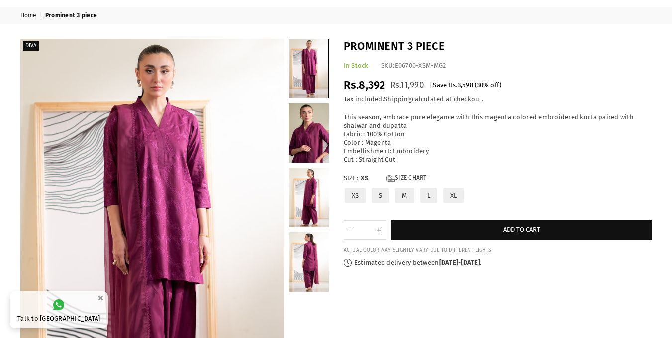
scroll to position [50, 0]
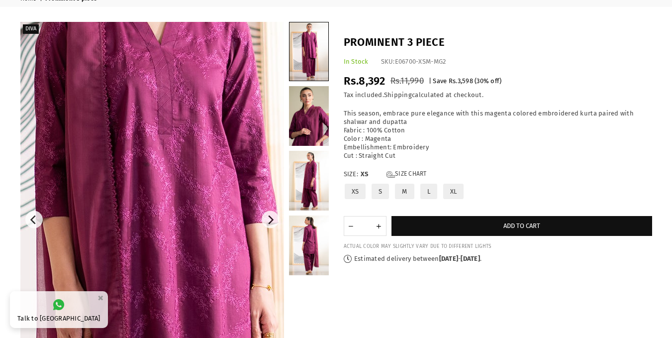
click at [158, 165] on img at bounding box center [144, 289] width 597 height 896
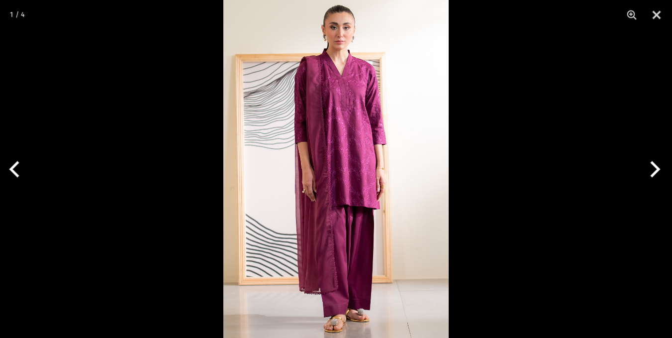
click at [332, 171] on img at bounding box center [335, 169] width 225 height 338
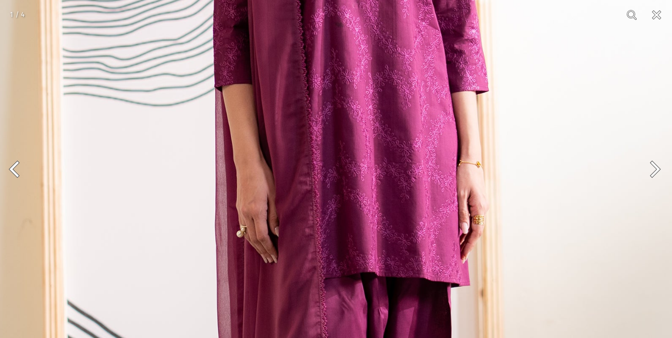
click at [655, 175] on button "Next" at bounding box center [653, 169] width 37 height 50
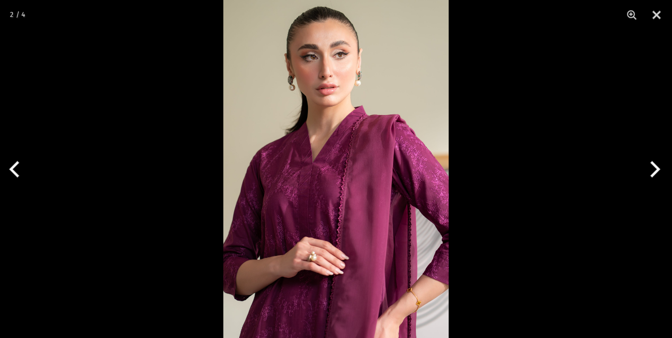
click at [308, 201] on img at bounding box center [335, 169] width 225 height 338
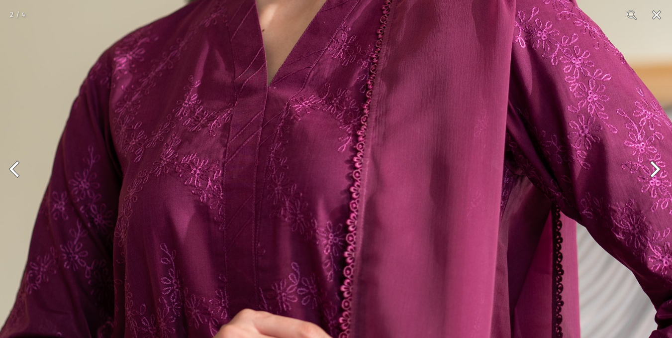
click at [656, 172] on button "Next" at bounding box center [653, 169] width 37 height 50
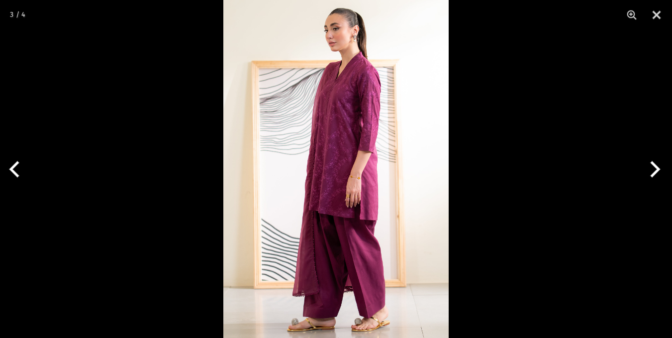
click at [656, 172] on button "Next" at bounding box center [653, 169] width 37 height 50
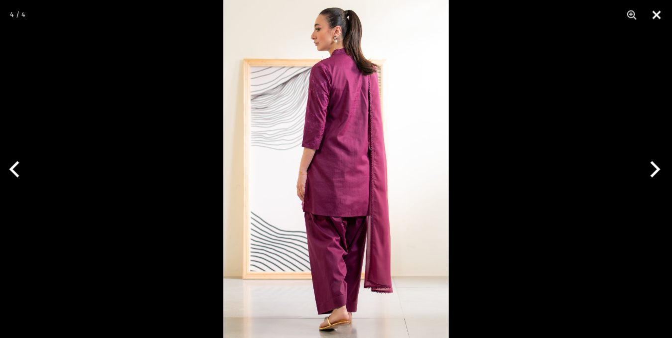
click at [656, 11] on button "Close" at bounding box center [657, 15] width 25 height 30
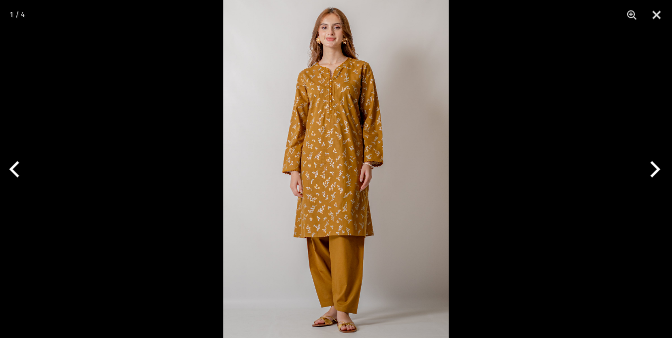
click at [352, 167] on img at bounding box center [335, 169] width 225 height 338
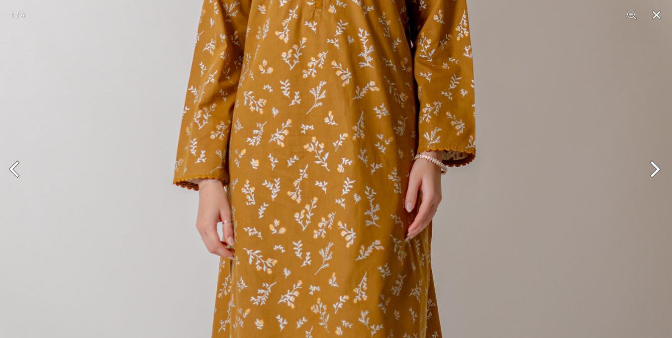
click at [664, 169] on button "Next" at bounding box center [653, 169] width 37 height 50
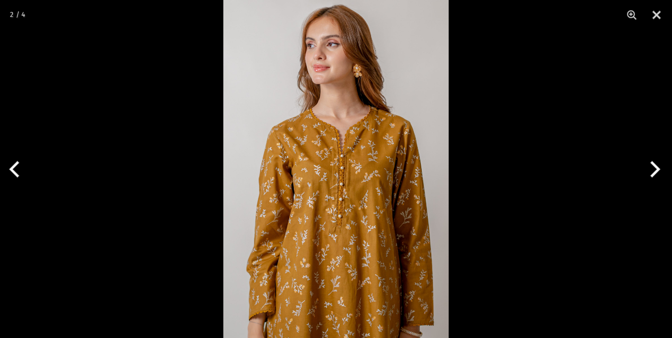
click at [404, 197] on img at bounding box center [335, 169] width 225 height 338
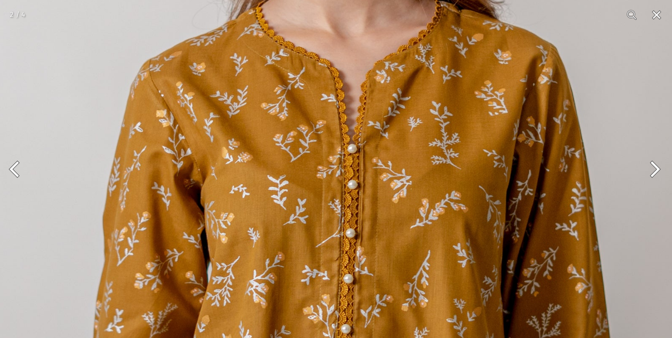
click at [412, 223] on img at bounding box center [335, 188] width 676 height 1014
click at [655, 170] on button "Next" at bounding box center [653, 169] width 37 height 50
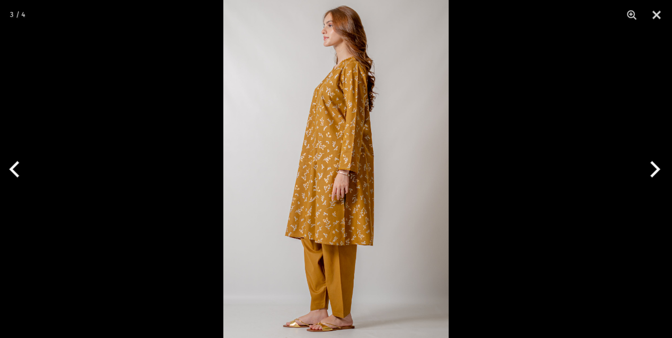
click at [365, 156] on img at bounding box center [335, 169] width 225 height 338
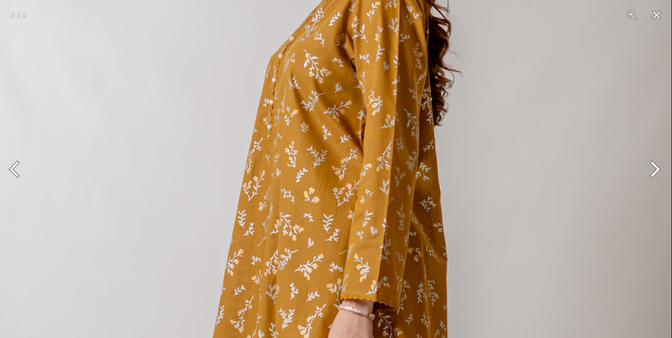
click at [385, 221] on img at bounding box center [334, 297] width 676 height 1014
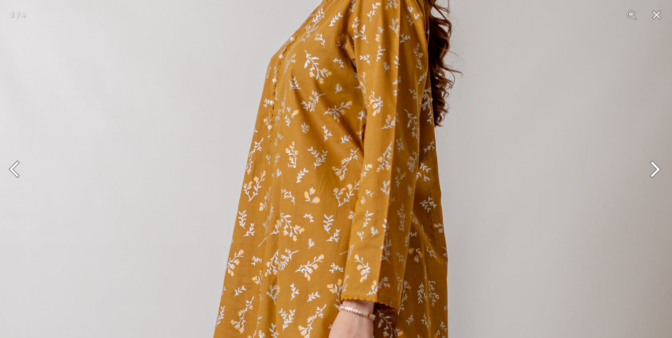
click at [651, 163] on button "Next" at bounding box center [653, 169] width 37 height 50
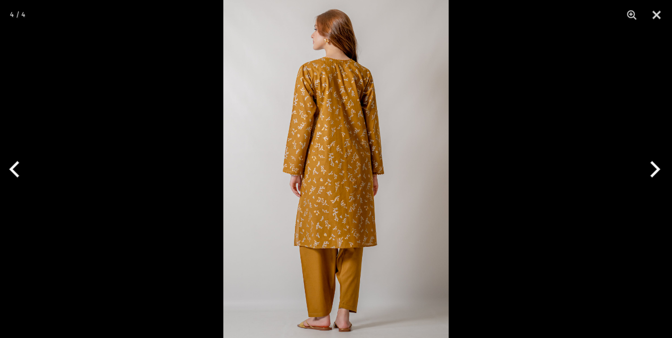
click at [346, 88] on img at bounding box center [335, 169] width 225 height 338
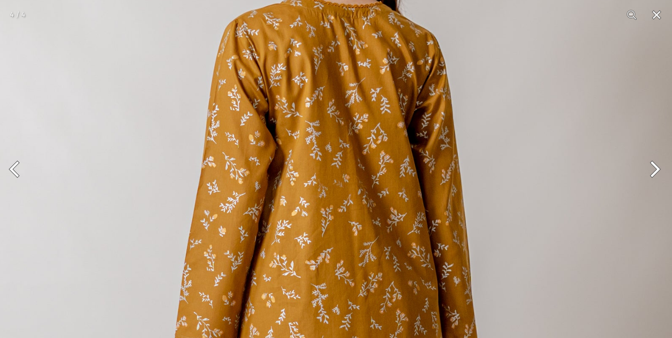
click at [653, 169] on button "Next" at bounding box center [653, 169] width 37 height 50
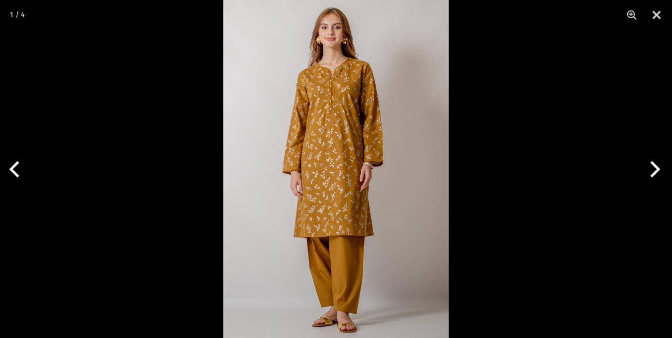
click at [654, 172] on button "Next" at bounding box center [653, 169] width 37 height 50
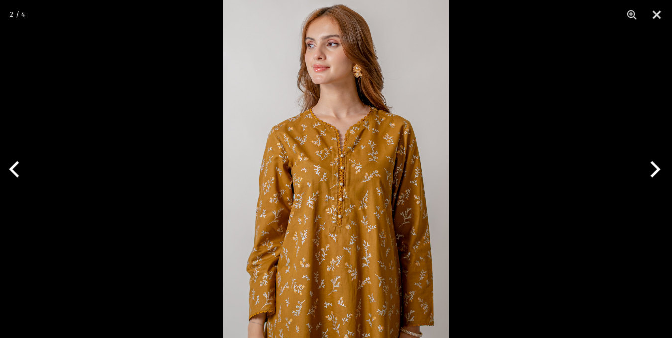
click at [341, 242] on img at bounding box center [335, 169] width 225 height 338
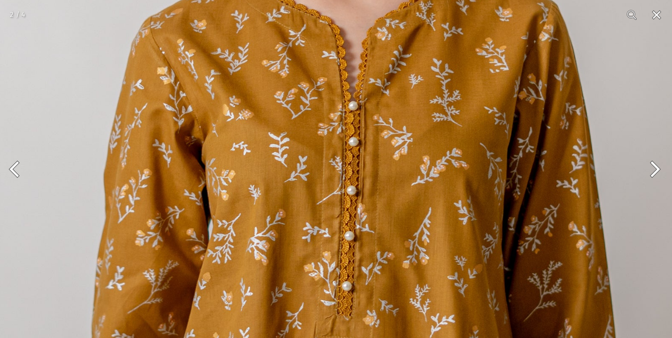
click at [378, 269] on img at bounding box center [336, 145] width 676 height 1014
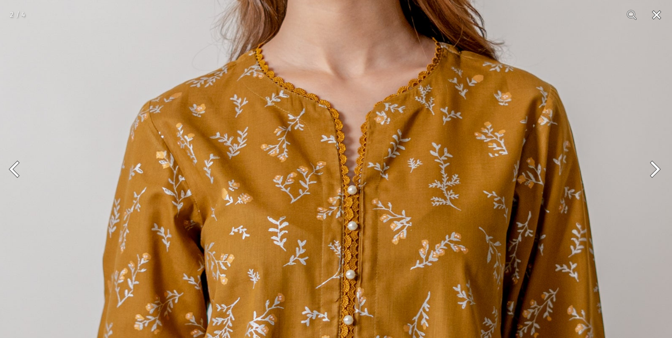
click at [665, 11] on button "Close" at bounding box center [657, 15] width 25 height 30
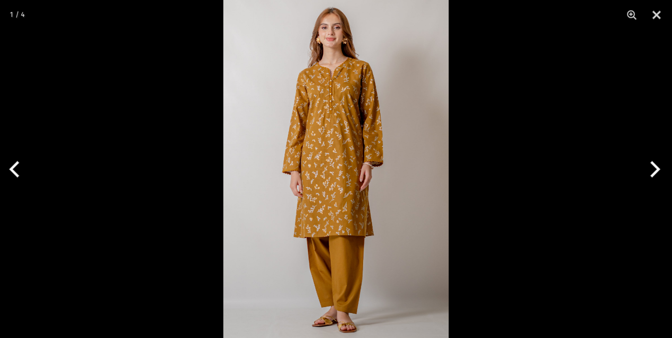
click at [405, 146] on img at bounding box center [335, 169] width 225 height 338
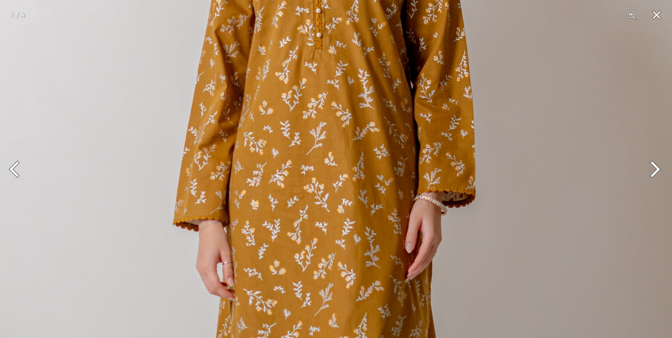
click at [653, 174] on button "Next" at bounding box center [653, 169] width 37 height 50
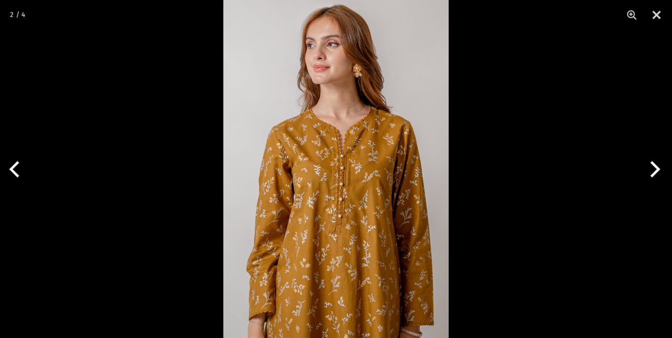
click at [653, 174] on button "Next" at bounding box center [653, 169] width 37 height 50
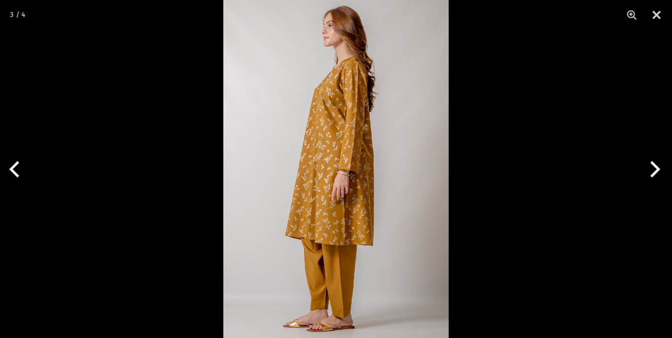
click at [653, 174] on button "Next" at bounding box center [653, 169] width 37 height 50
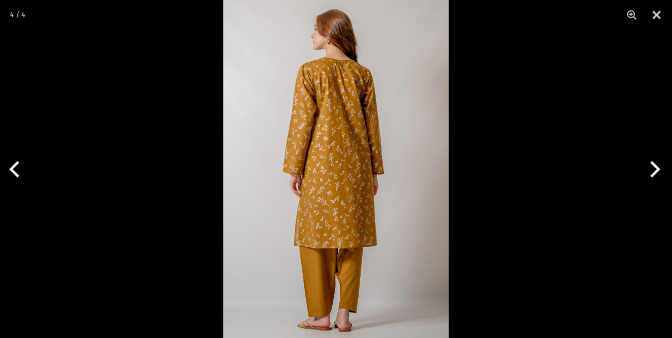
click at [653, 174] on button "Next" at bounding box center [653, 169] width 37 height 50
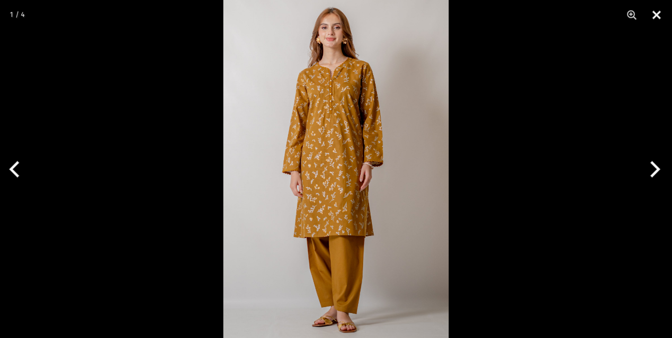
click at [659, 19] on button "Close" at bounding box center [657, 15] width 25 height 30
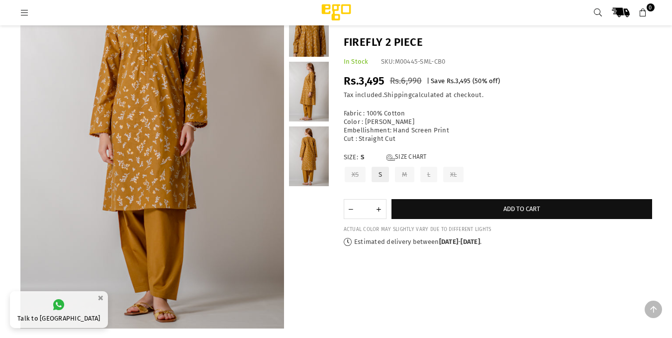
scroll to position [124, 0]
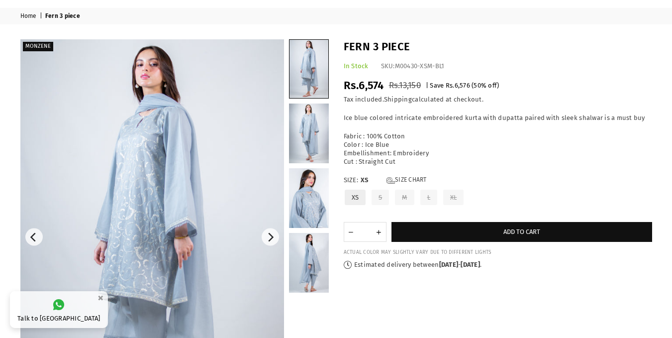
scroll to position [50, 0]
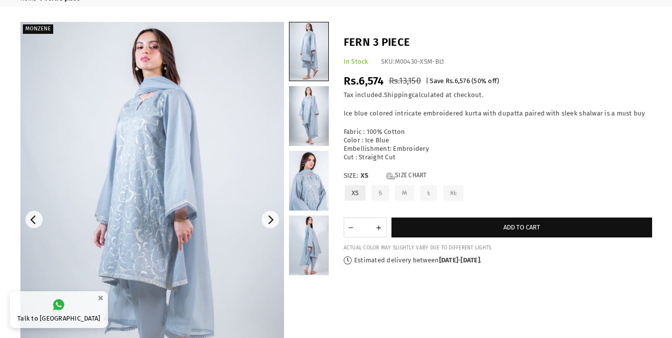
click at [212, 172] on img at bounding box center [152, 220] width 264 height 396
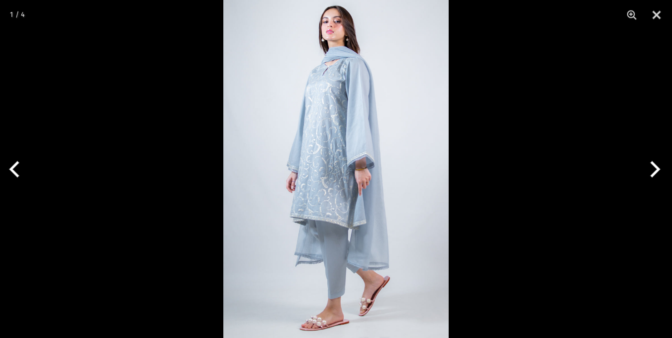
click at [370, 143] on img at bounding box center [335, 169] width 225 height 338
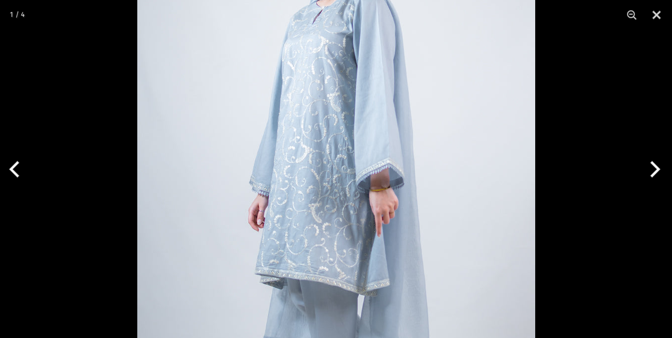
scroll to position [370, 0]
click at [658, 168] on button "Next" at bounding box center [653, 169] width 37 height 50
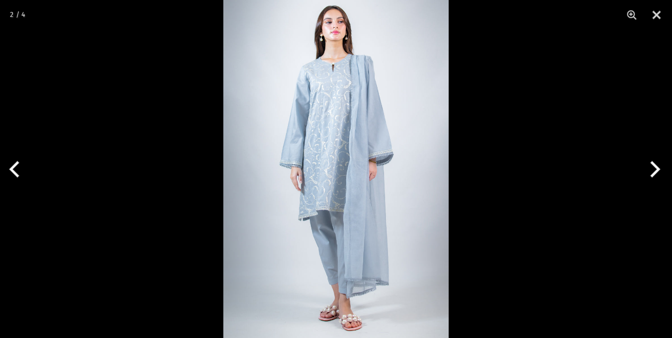
click at [658, 168] on button "Next" at bounding box center [653, 169] width 37 height 50
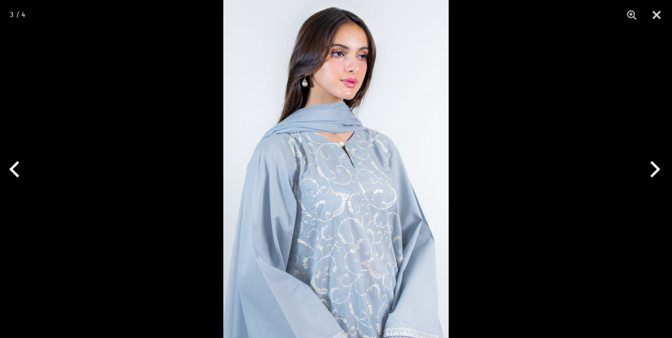
click at [378, 219] on img at bounding box center [335, 169] width 225 height 338
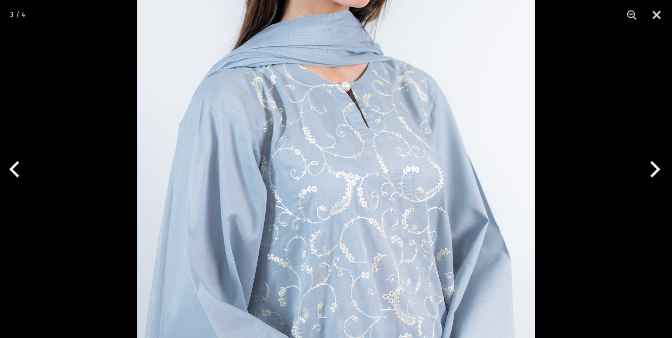
click at [651, 178] on button "Next" at bounding box center [653, 169] width 37 height 50
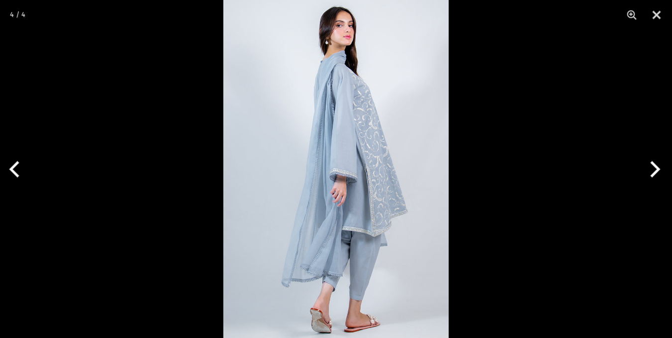
click at [651, 178] on button "Next" at bounding box center [653, 169] width 37 height 50
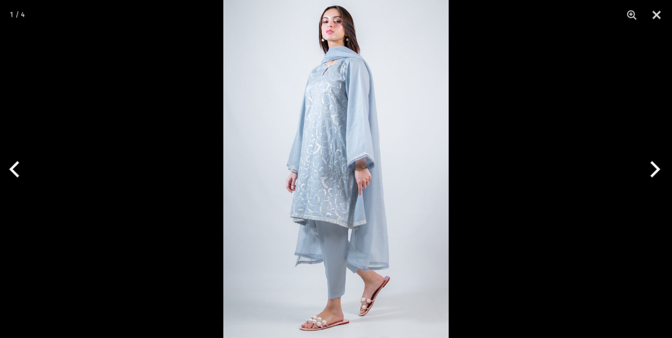
click at [651, 178] on button "Next" at bounding box center [653, 169] width 37 height 50
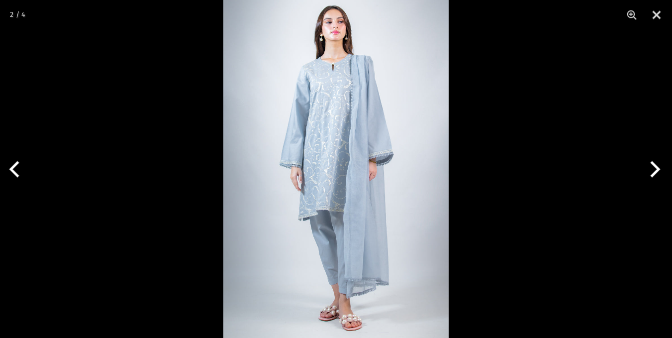
click at [651, 177] on button "Next" at bounding box center [653, 169] width 37 height 50
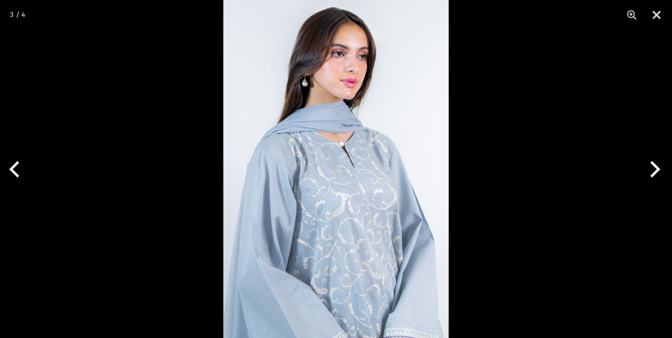
click at [291, 152] on img at bounding box center [335, 169] width 225 height 338
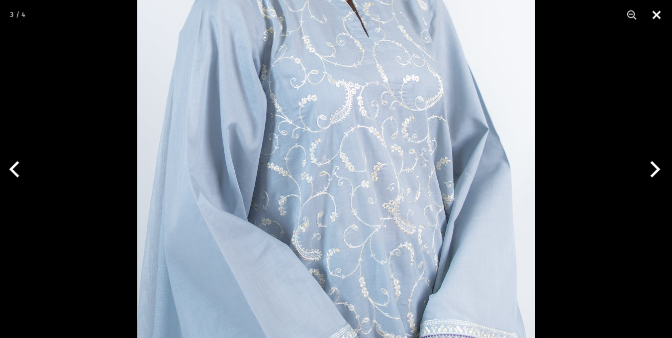
click at [659, 7] on button "Close" at bounding box center [657, 15] width 25 height 30
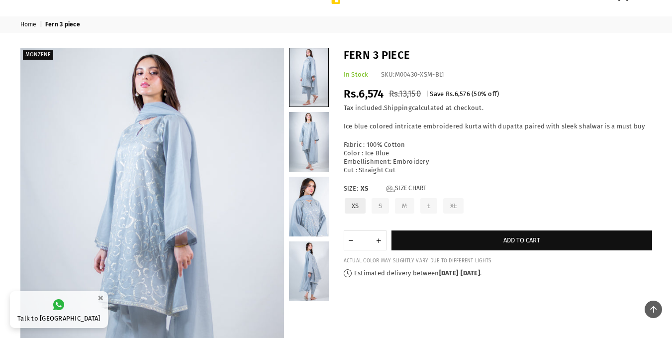
scroll to position [22, 0]
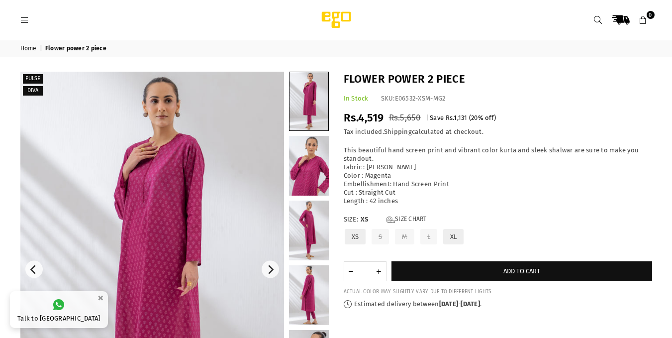
click at [177, 163] on img at bounding box center [152, 270] width 264 height 396
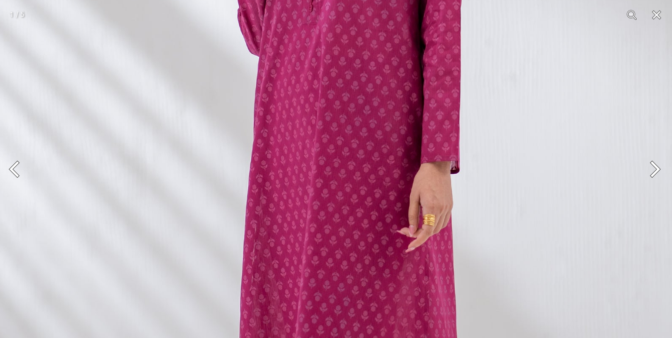
click at [661, 166] on button "Next" at bounding box center [653, 169] width 37 height 50
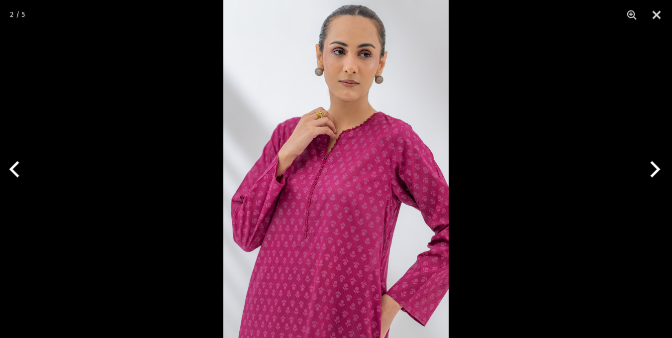
click at [387, 173] on img at bounding box center [335, 169] width 225 height 338
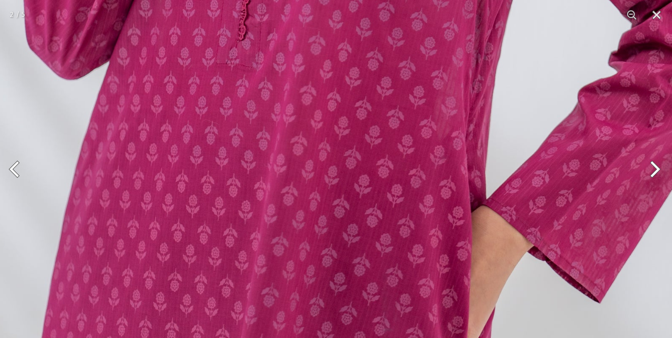
click at [658, 170] on button "Next" at bounding box center [653, 169] width 37 height 50
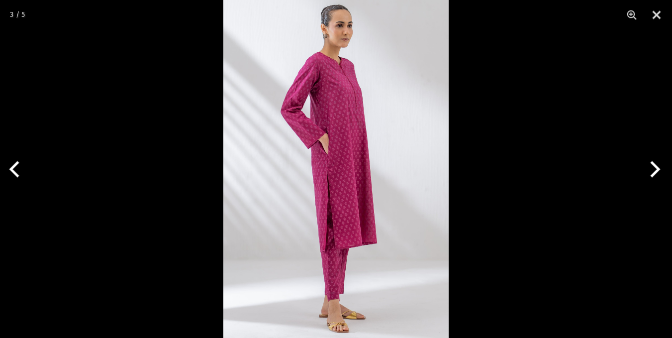
click at [658, 170] on button "Next" at bounding box center [653, 169] width 37 height 50
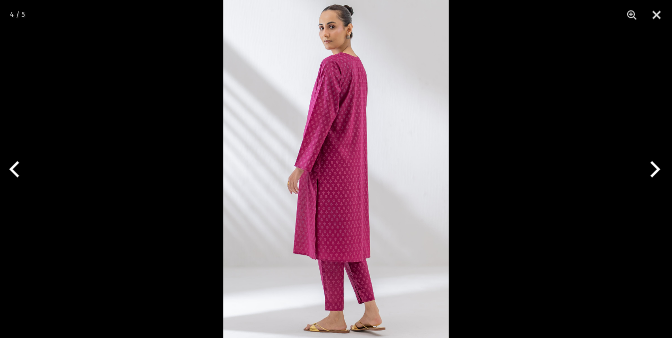
click at [658, 170] on button "Next" at bounding box center [653, 169] width 37 height 50
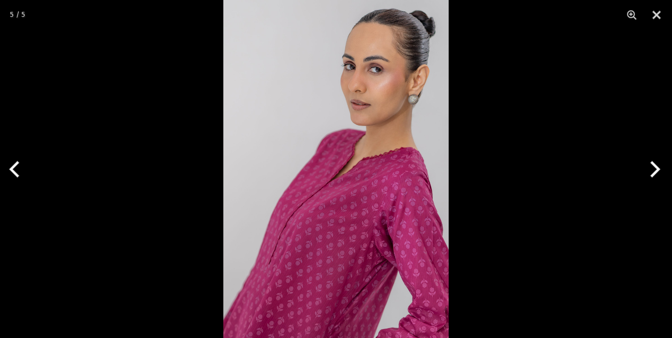
click at [659, 170] on button "Next" at bounding box center [653, 169] width 37 height 50
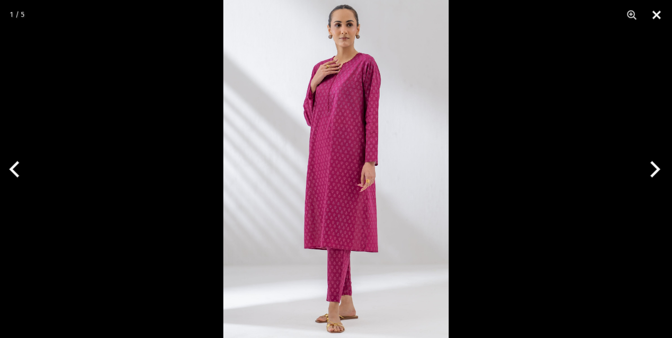
click at [658, 16] on button "Close" at bounding box center [657, 15] width 25 height 30
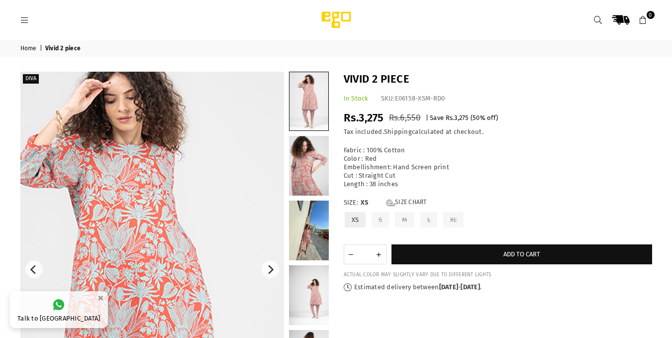
click at [197, 160] on img at bounding box center [128, 325] width 398 height 597
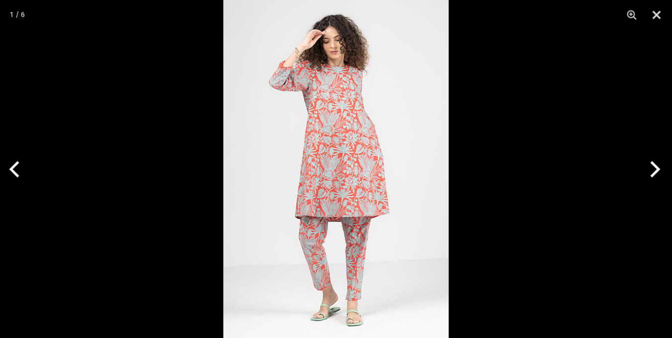
click at [340, 175] on img at bounding box center [335, 169] width 225 height 338
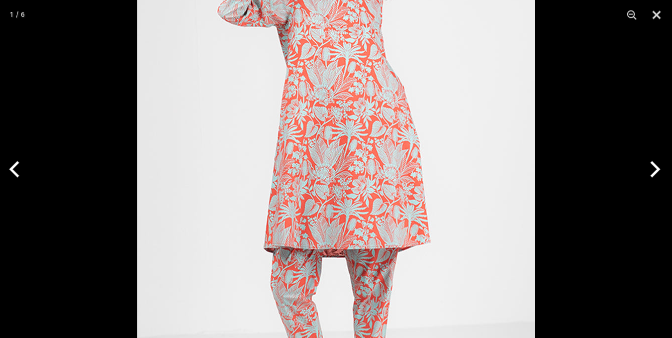
click at [645, 170] on button "Next" at bounding box center [653, 169] width 37 height 50
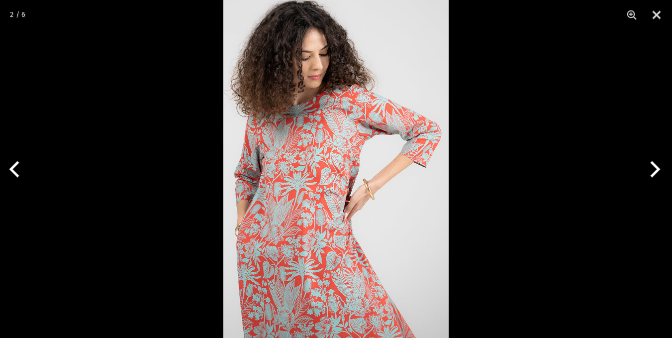
click at [645, 170] on button "Next" at bounding box center [653, 169] width 37 height 50
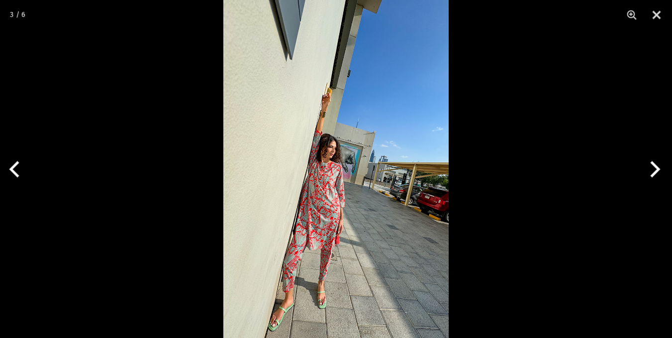
click at [321, 226] on img at bounding box center [335, 169] width 225 height 338
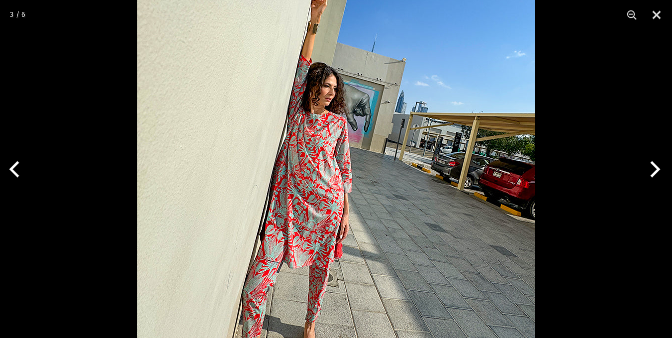
click at [657, 169] on button "Next" at bounding box center [653, 169] width 37 height 50
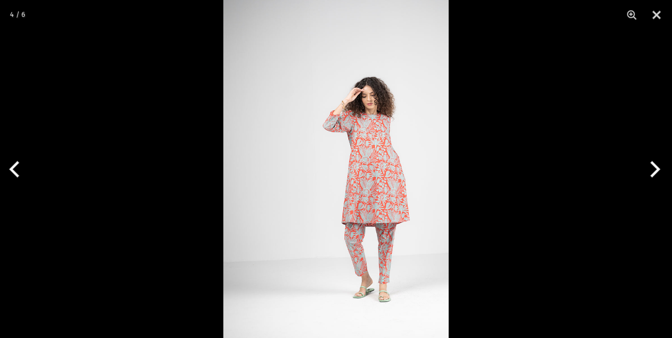
click at [656, 173] on button "Next" at bounding box center [653, 169] width 37 height 50
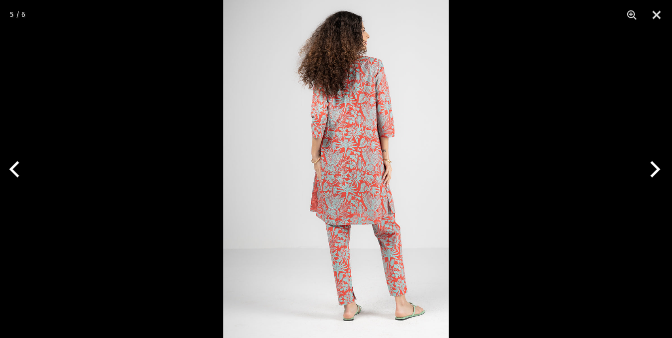
click at [656, 173] on button "Next" at bounding box center [653, 169] width 37 height 50
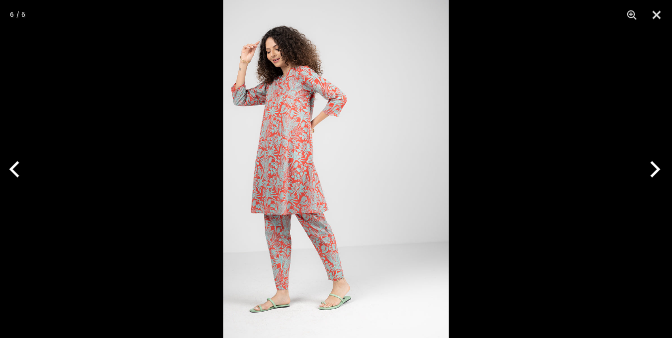
click at [656, 173] on button "Next" at bounding box center [653, 169] width 37 height 50
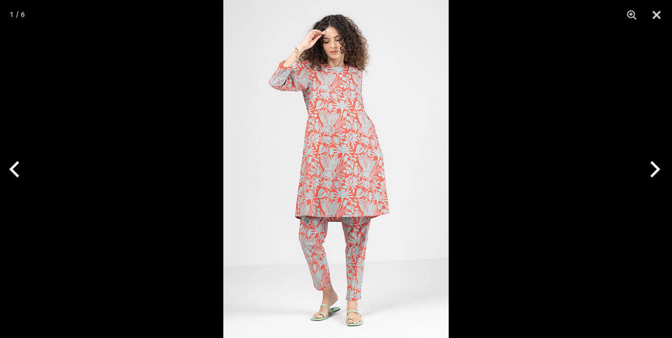
click at [656, 173] on button "Next" at bounding box center [653, 169] width 37 height 50
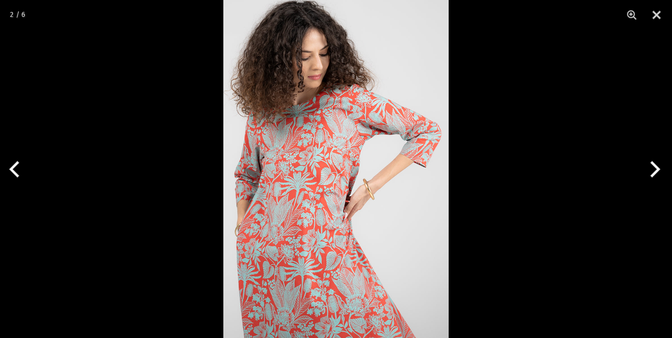
click at [656, 173] on button "Next" at bounding box center [653, 169] width 37 height 50
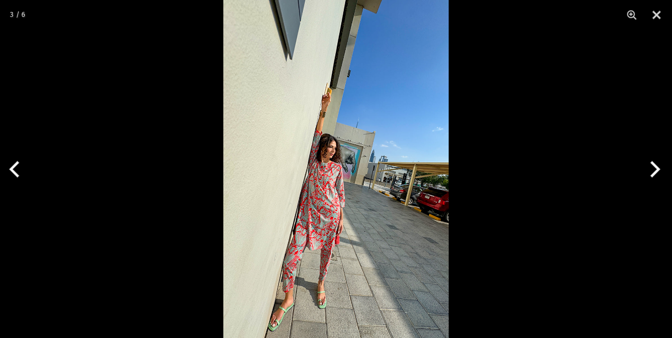
click at [657, 173] on button "Next" at bounding box center [653, 169] width 37 height 50
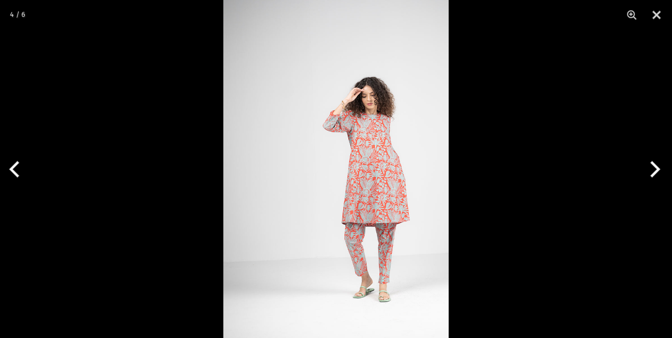
click at [659, 173] on button "Next" at bounding box center [653, 169] width 37 height 50
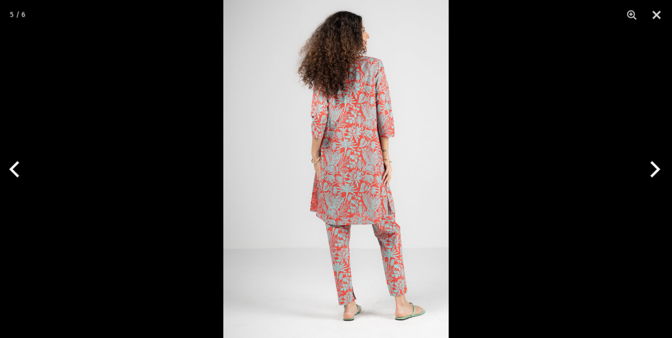
click at [383, 192] on img at bounding box center [335, 169] width 225 height 338
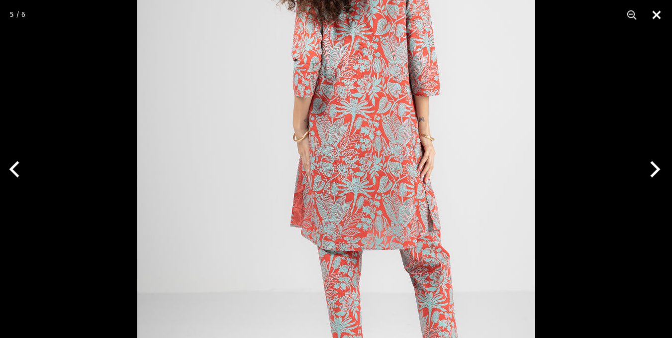
click at [655, 14] on button "Close" at bounding box center [657, 15] width 25 height 30
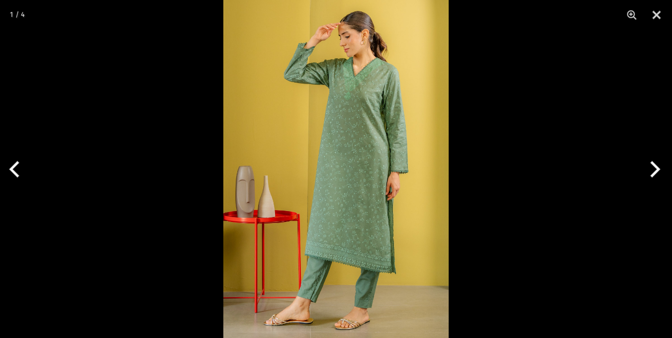
click at [352, 157] on img at bounding box center [335, 169] width 225 height 338
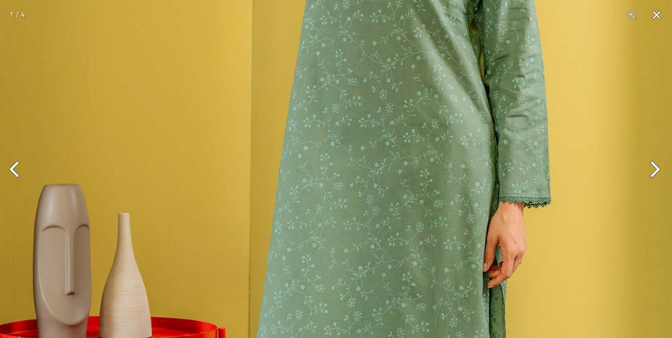
click at [655, 178] on button "Next" at bounding box center [653, 169] width 37 height 50
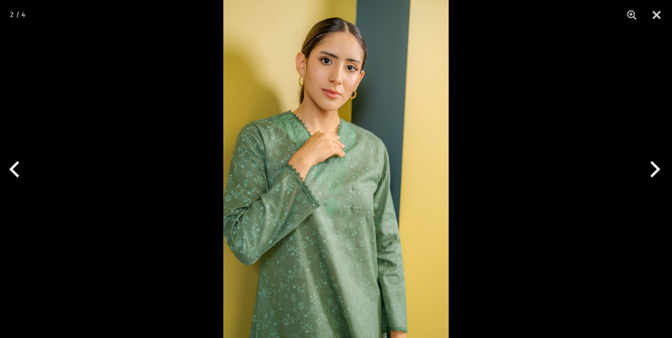
click at [655, 178] on button "Next" at bounding box center [653, 169] width 37 height 50
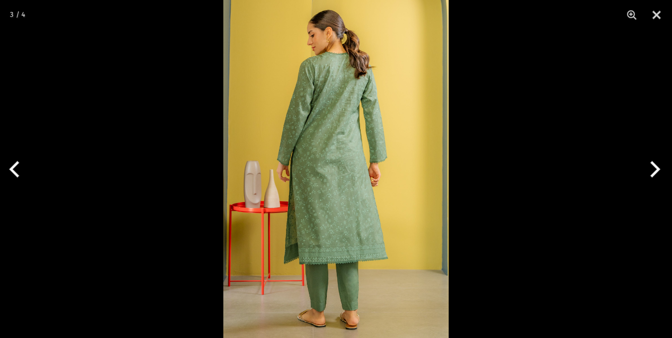
click at [328, 114] on img at bounding box center [335, 169] width 225 height 338
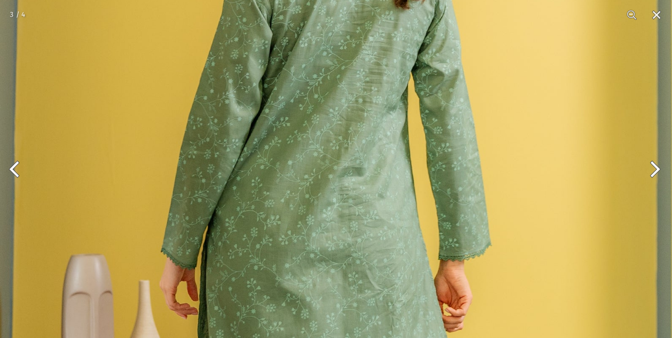
click at [656, 173] on button "Next" at bounding box center [653, 169] width 37 height 50
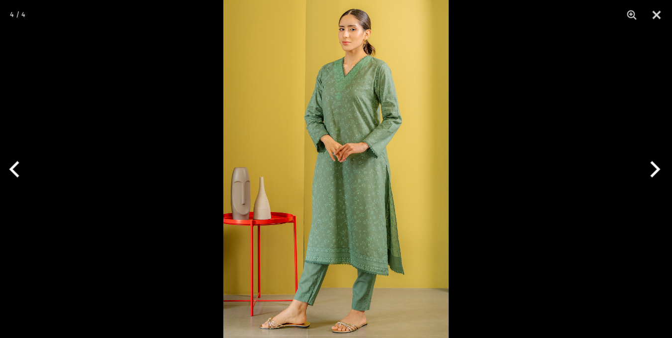
click at [656, 173] on button "Next" at bounding box center [653, 169] width 37 height 50
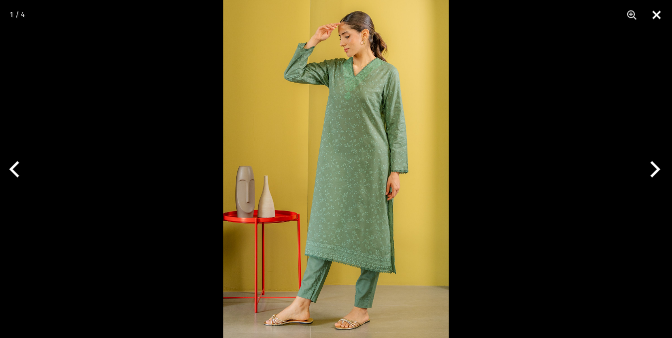
click at [658, 13] on button "Close" at bounding box center [657, 15] width 25 height 30
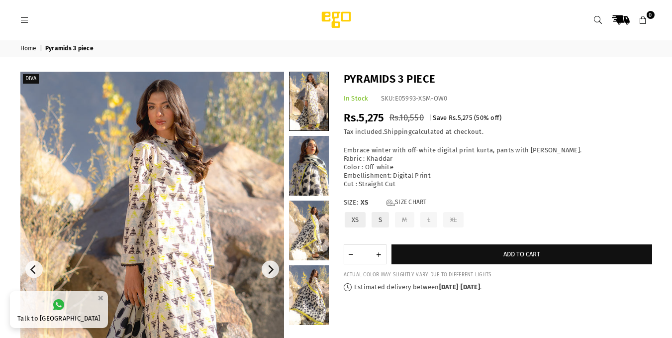
click at [213, 164] on img at bounding box center [152, 270] width 264 height 396
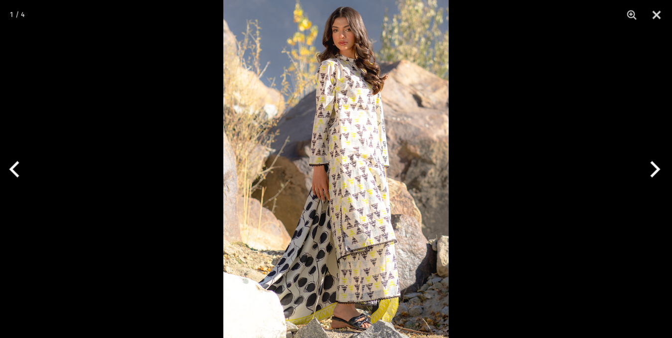
click at [366, 163] on img at bounding box center [335, 169] width 225 height 338
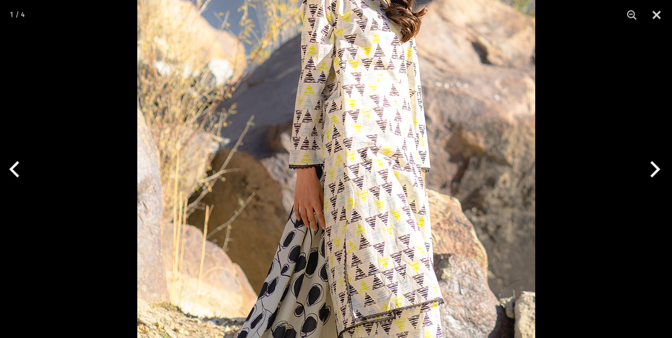
click at [657, 172] on button "Next" at bounding box center [653, 169] width 37 height 50
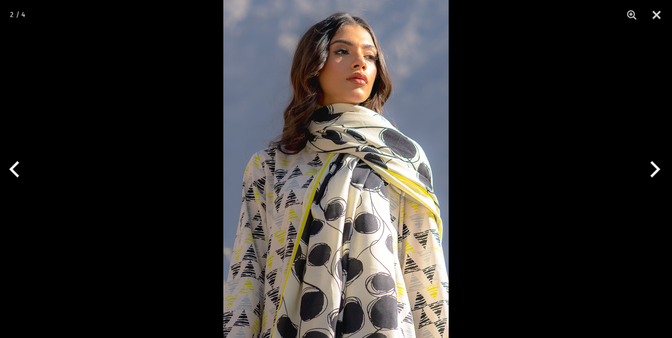
click at [410, 225] on img at bounding box center [335, 169] width 225 height 338
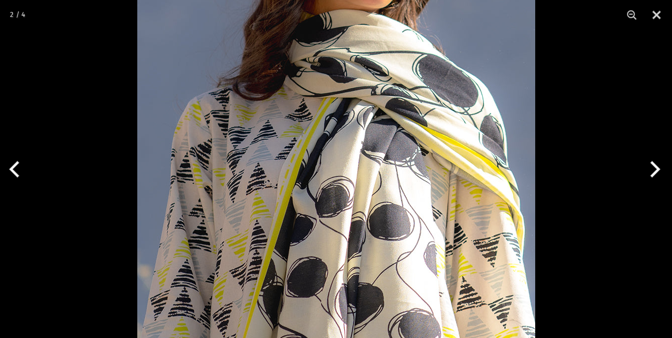
click at [661, 172] on button "Next" at bounding box center [653, 169] width 37 height 50
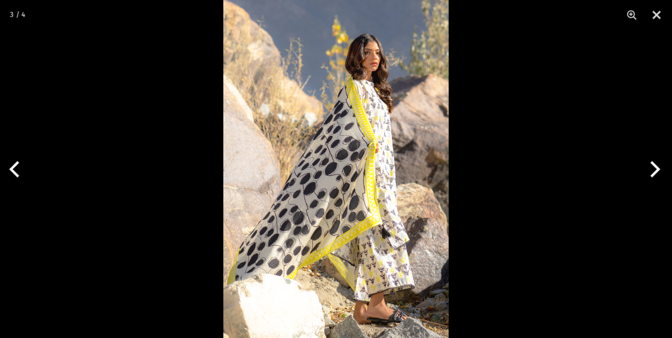
click at [661, 172] on button "Next" at bounding box center [653, 169] width 37 height 50
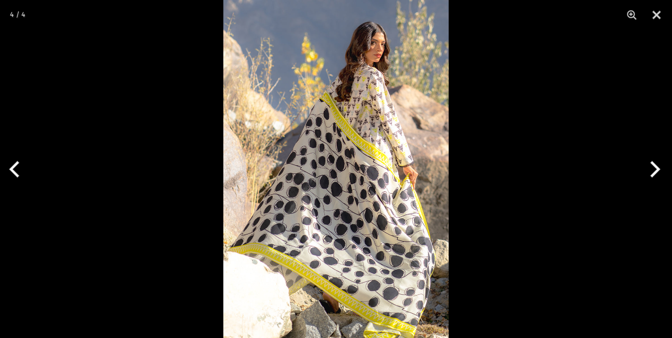
click at [380, 151] on img at bounding box center [335, 169] width 225 height 338
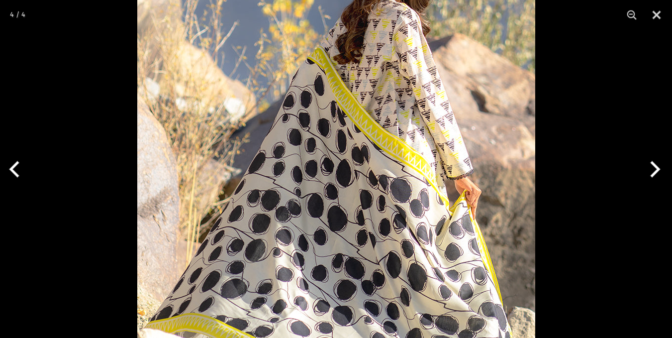
click at [662, 162] on button "Next" at bounding box center [653, 169] width 37 height 50
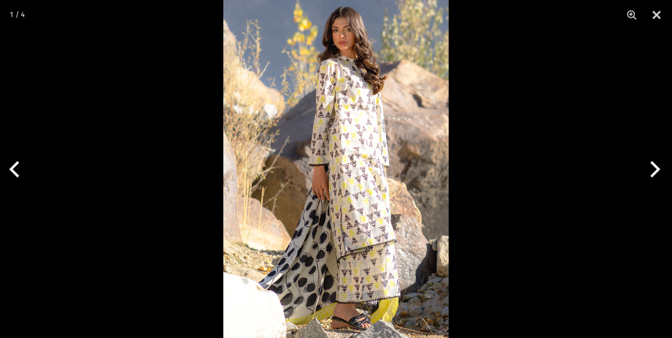
click at [659, 167] on button "Next" at bounding box center [653, 169] width 37 height 50
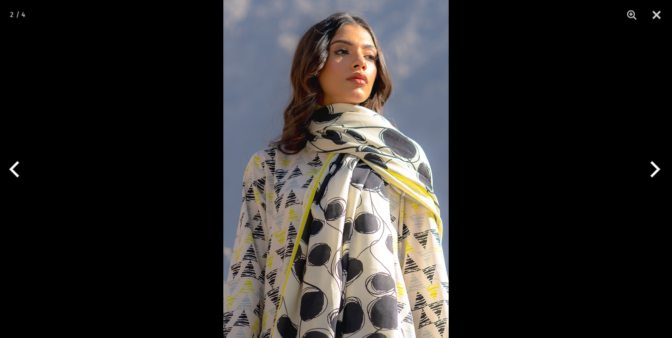
click at [292, 222] on img at bounding box center [335, 169] width 225 height 338
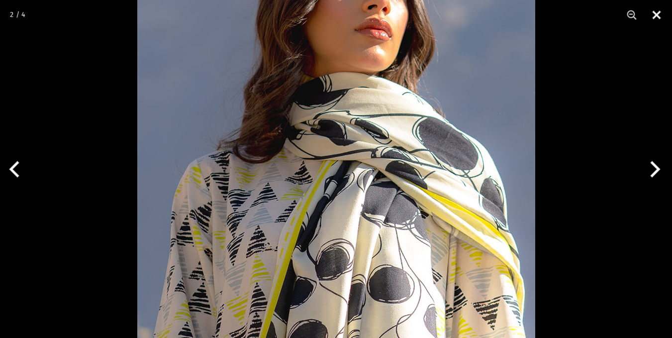
click at [661, 14] on button "Close" at bounding box center [657, 15] width 25 height 30
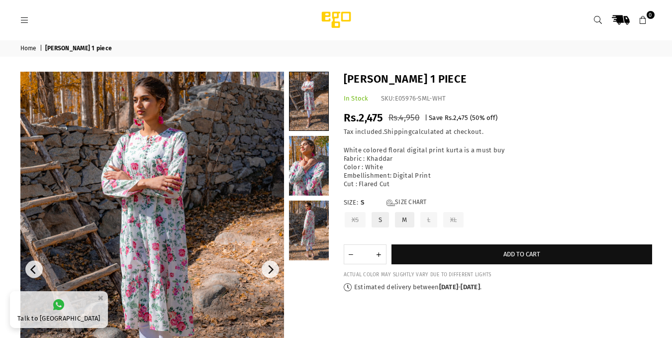
click at [161, 150] on img at bounding box center [152, 270] width 264 height 396
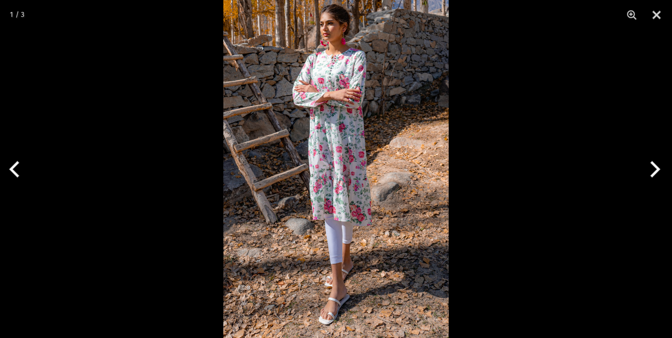
click at [316, 172] on img at bounding box center [335, 169] width 225 height 338
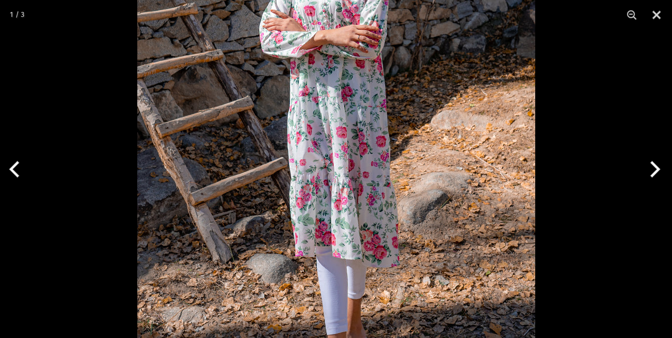
click at [654, 165] on button "Next" at bounding box center [653, 169] width 37 height 50
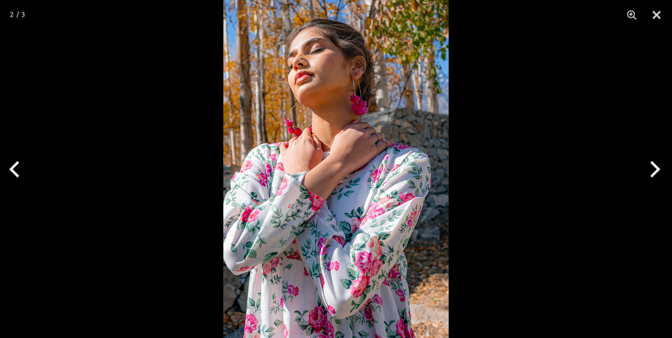
click at [652, 170] on button "Next" at bounding box center [653, 169] width 37 height 50
